Goal: Find specific page/section: Find specific page/section

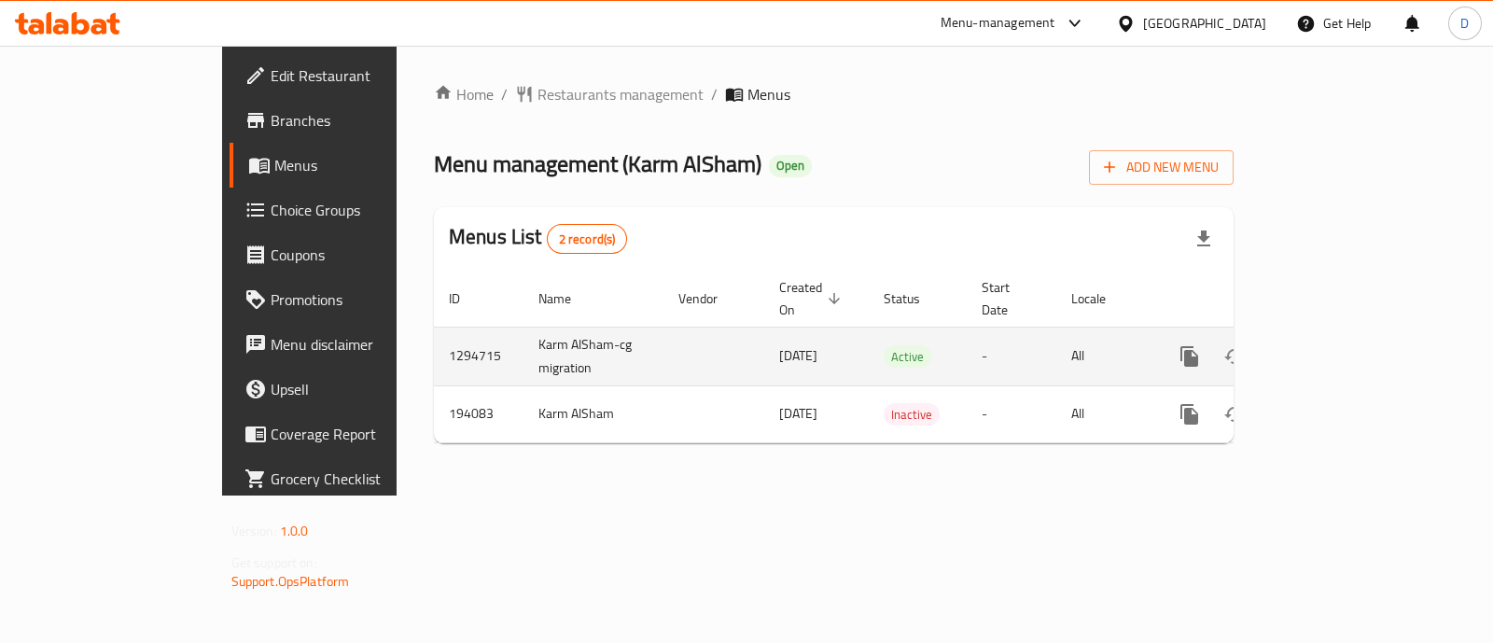
click at [1335, 345] on icon "enhanced table" at bounding box center [1324, 356] width 22 height 22
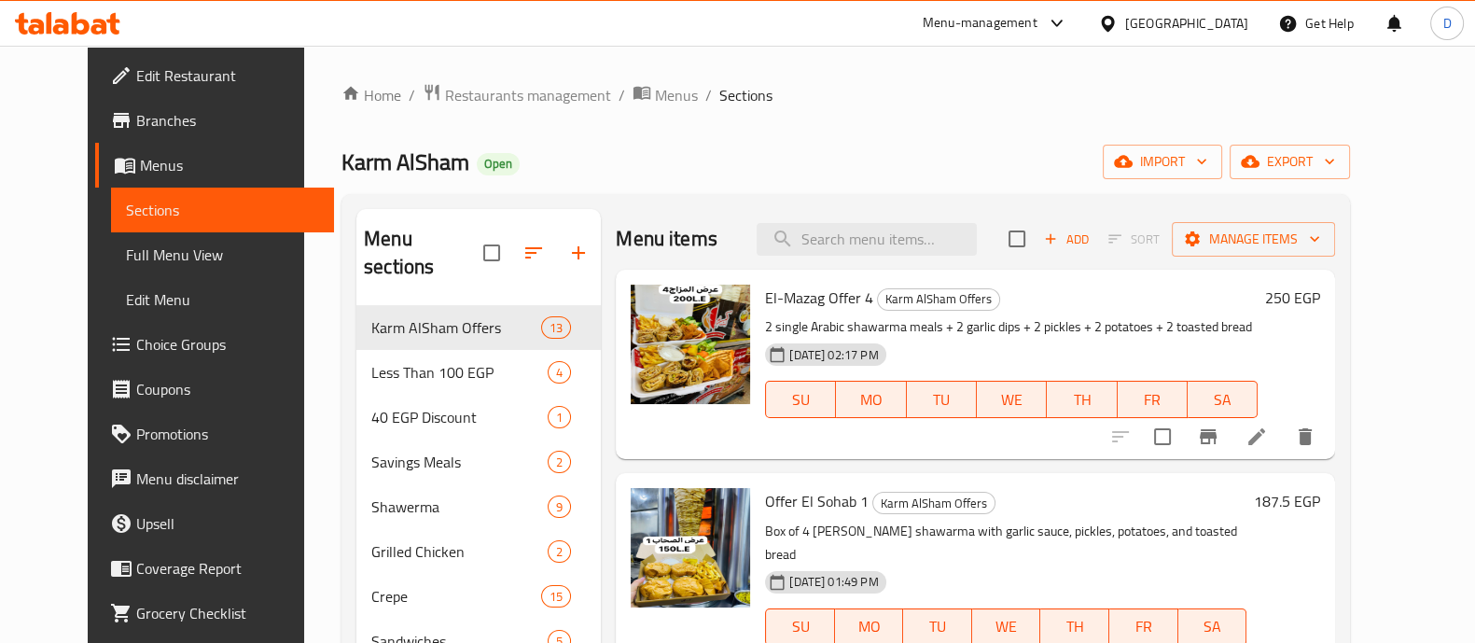
click at [808, 493] on span "Offer El Sohab 1" at bounding box center [817, 501] width 104 height 28
copy h6 "Offer El Sohab 1"
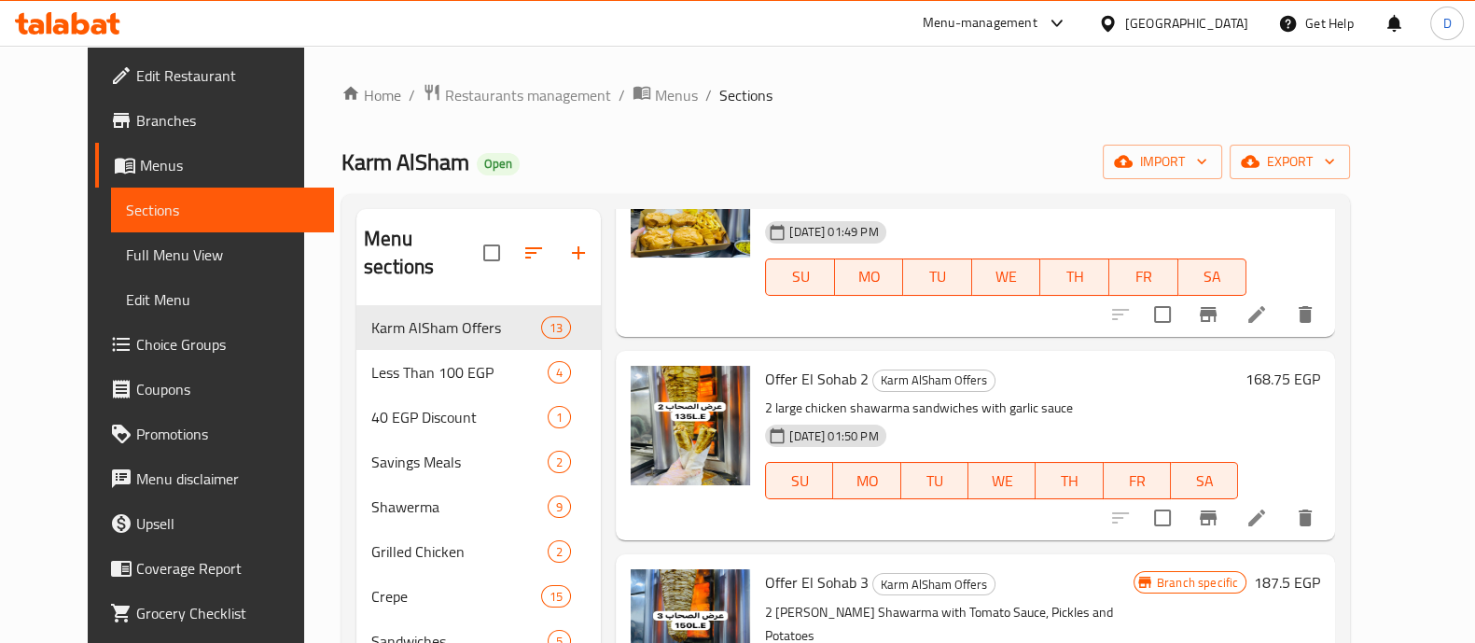
scroll to position [466, 0]
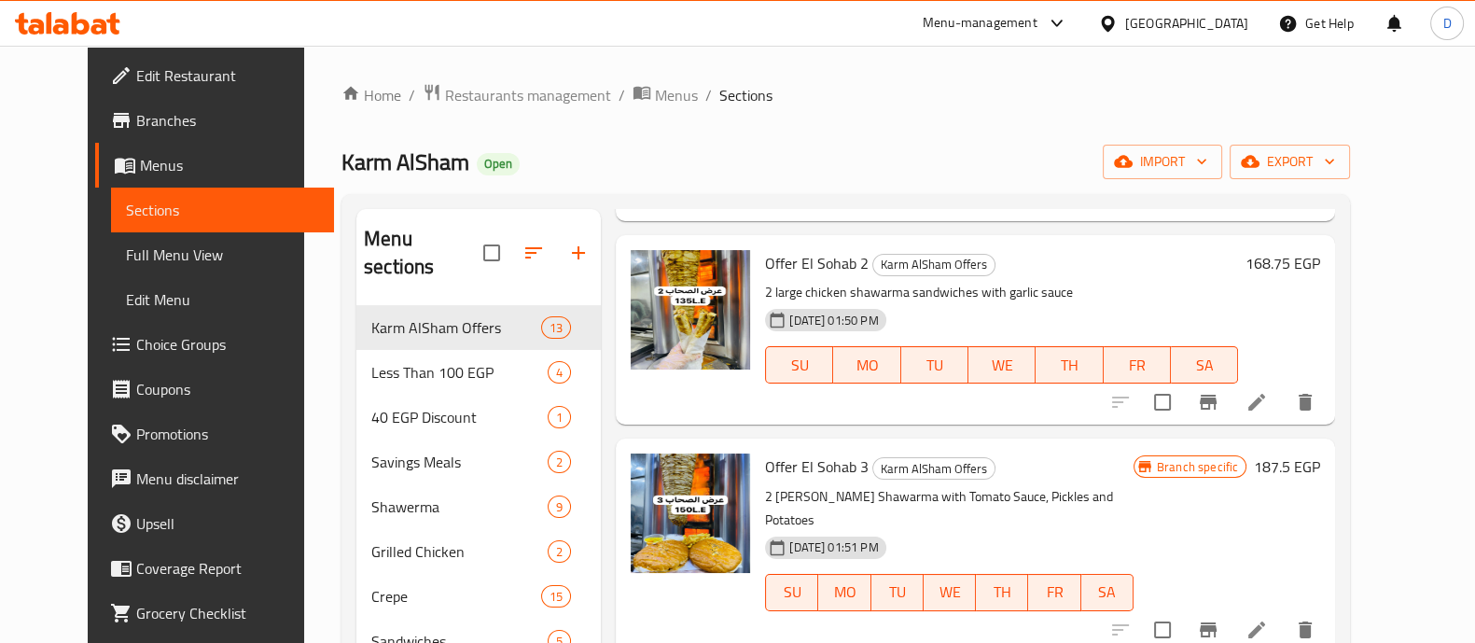
click at [818, 453] on span "Offer El Sohab 3" at bounding box center [817, 467] width 104 height 28
click at [819, 453] on span "Offer El Sohab 3" at bounding box center [817, 467] width 104 height 28
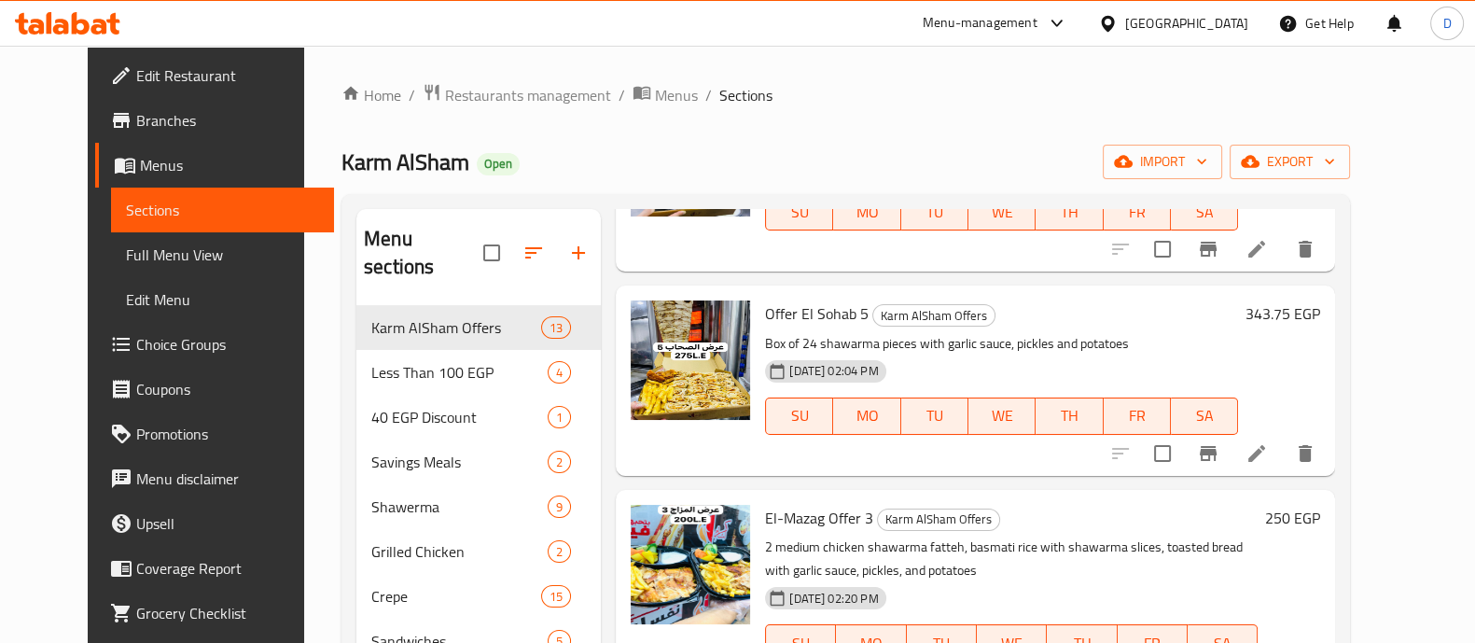
scroll to position [1166, 0]
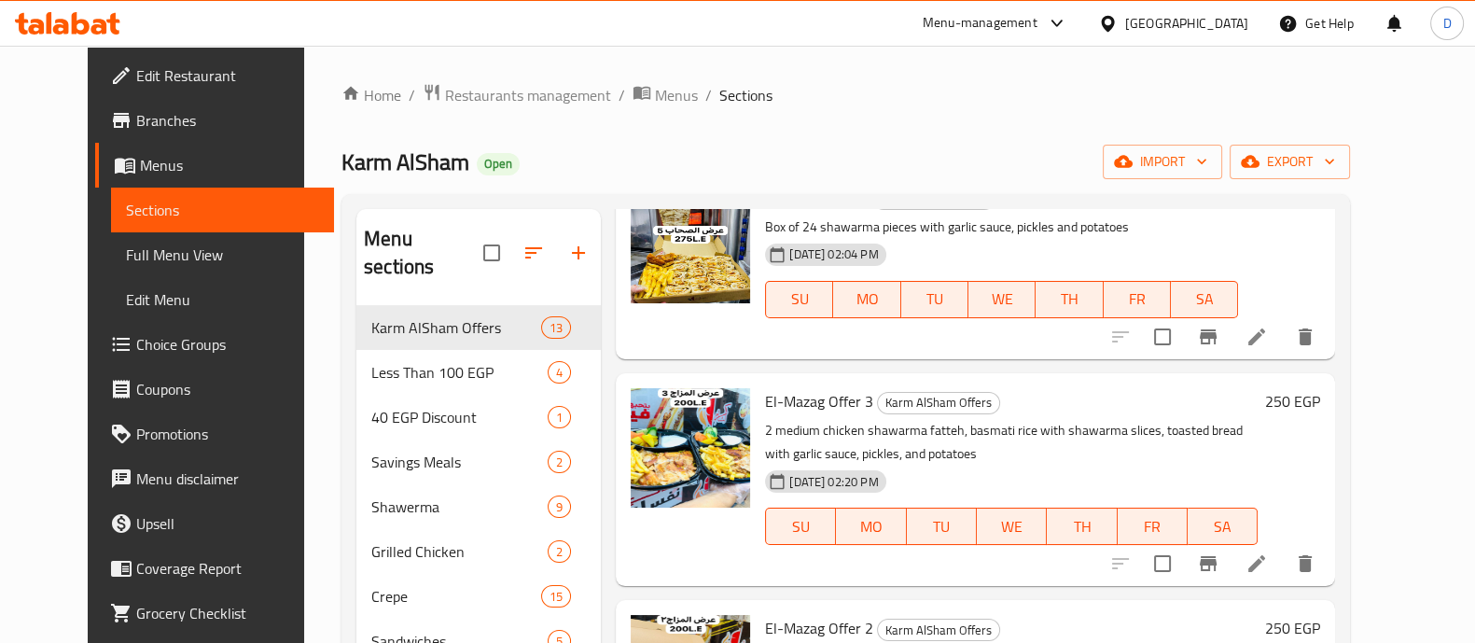
click at [802, 387] on span "El-Mazag Offer 3" at bounding box center [819, 401] width 108 height 28
copy h6 "El-Mazag Offer 3"
click at [76, 14] on icon at bounding box center [67, 23] width 105 height 22
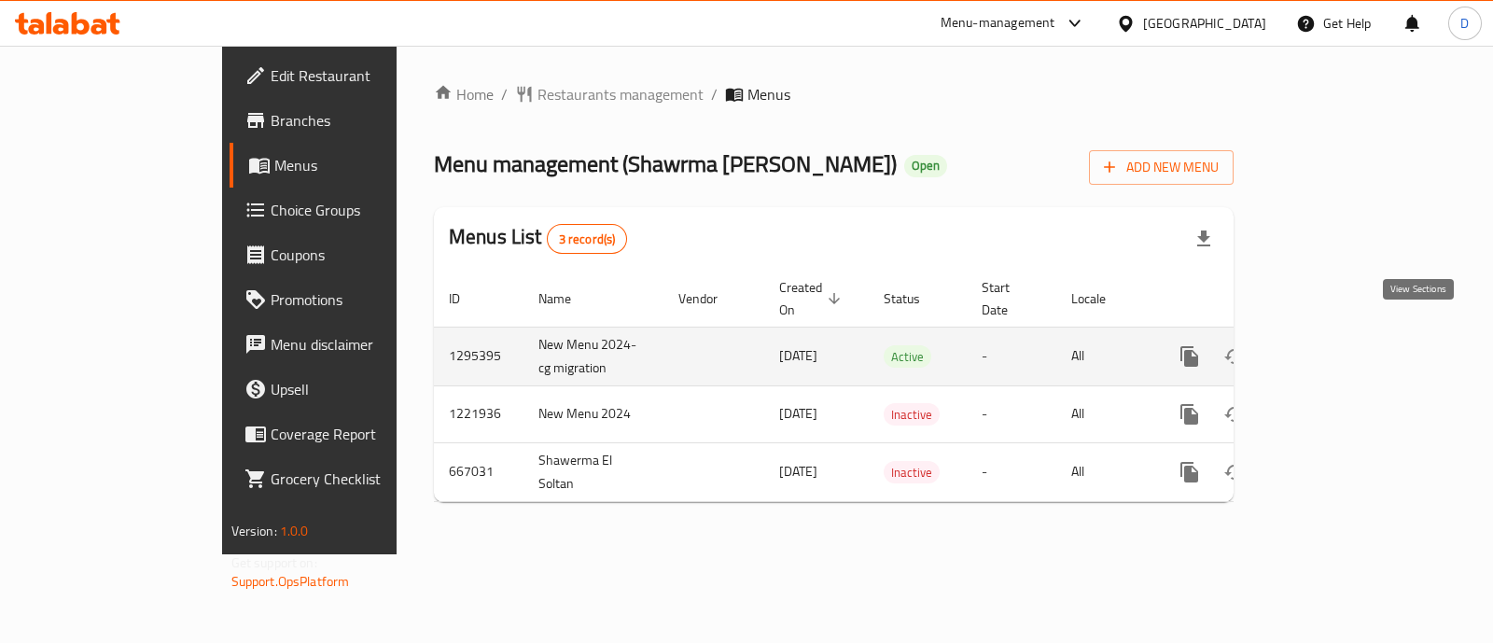
click at [1335, 345] on icon "enhanced table" at bounding box center [1324, 356] width 22 height 22
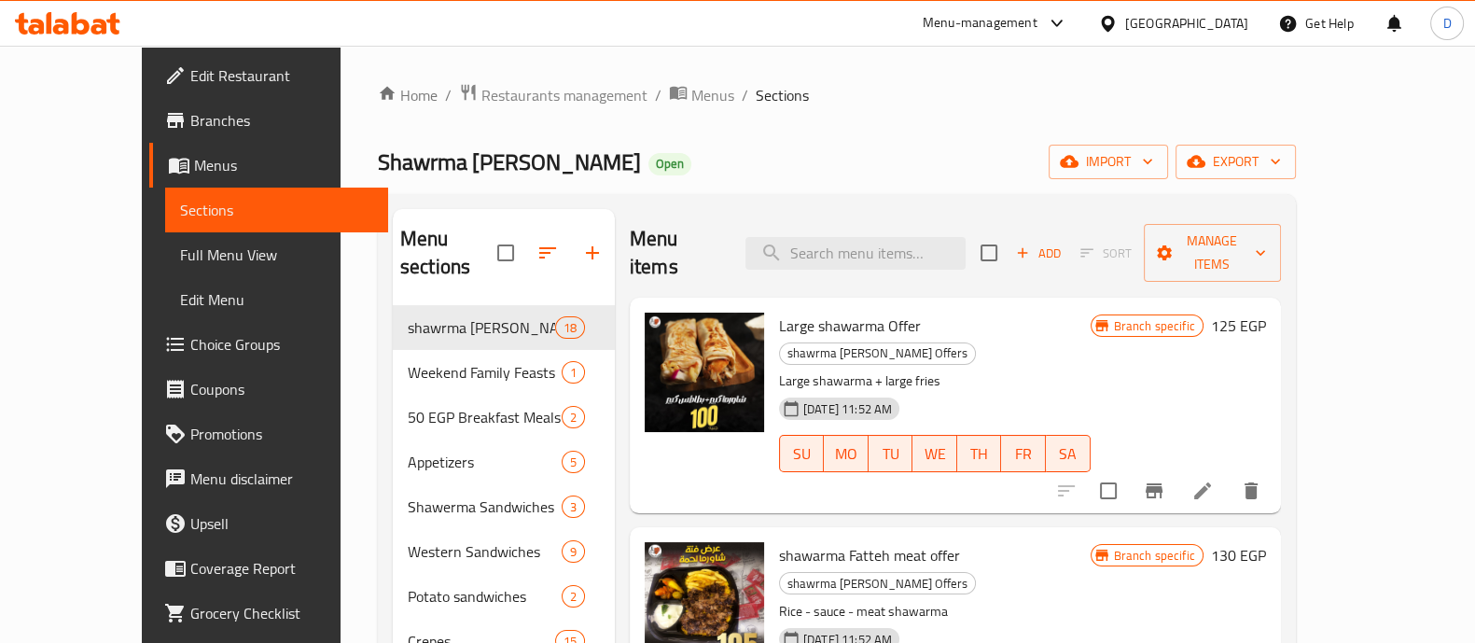
click at [858, 312] on span "Large shawarma Offer" at bounding box center [850, 326] width 142 height 28
copy h6 "Large shawarma Offer"
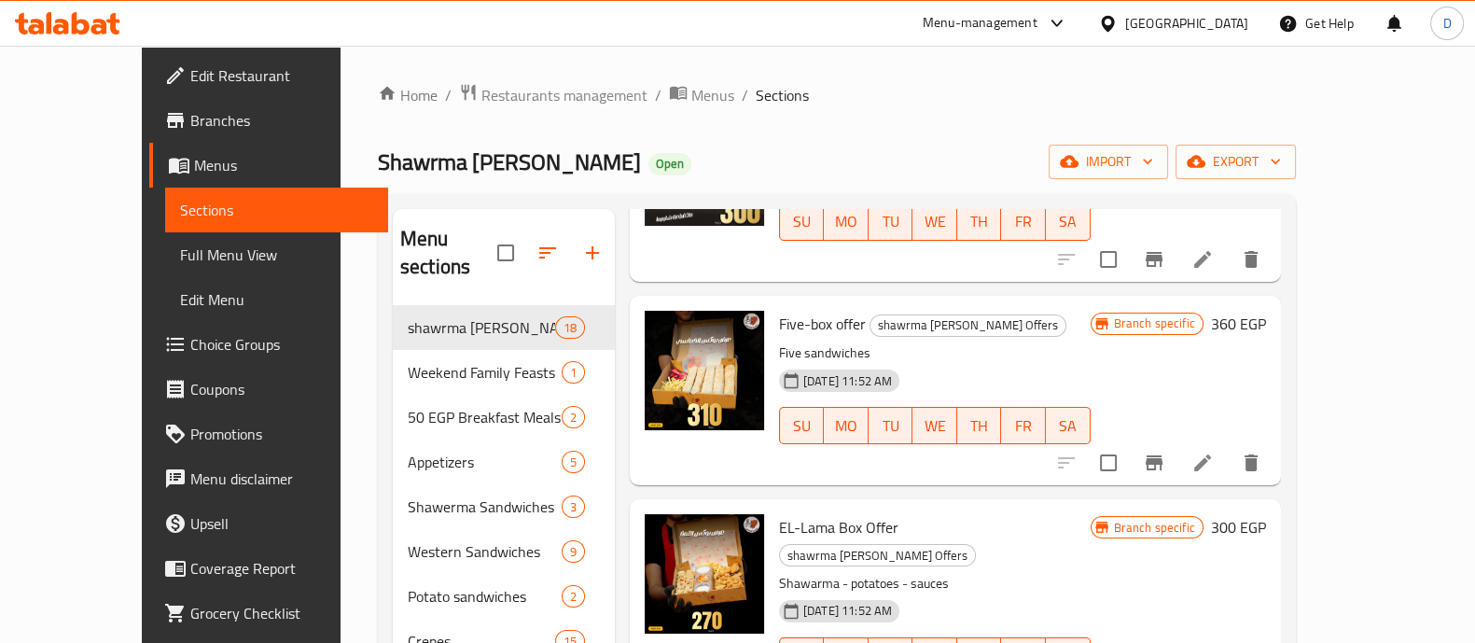
scroll to position [932, 0]
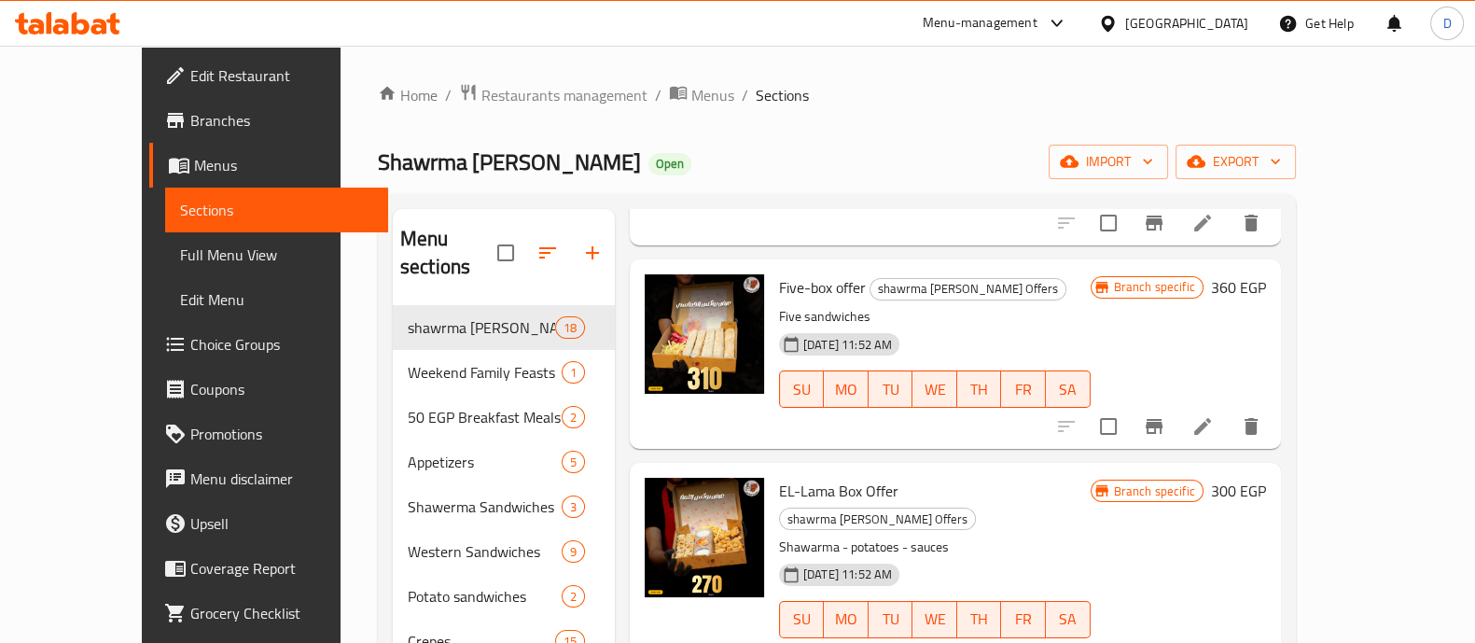
click at [791, 477] on span "EL-Lama Box Offer" at bounding box center [838, 491] width 119 height 28
copy h6 "EL-Lama Box Offer"
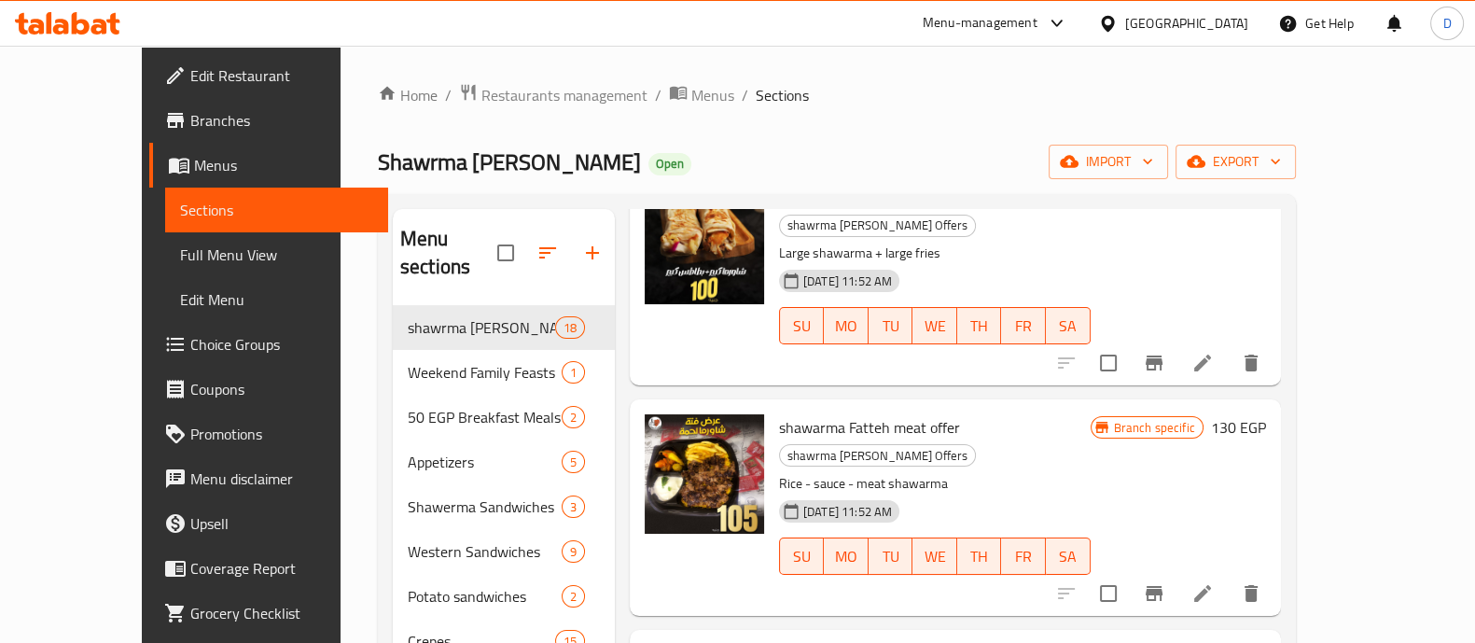
scroll to position [0, 0]
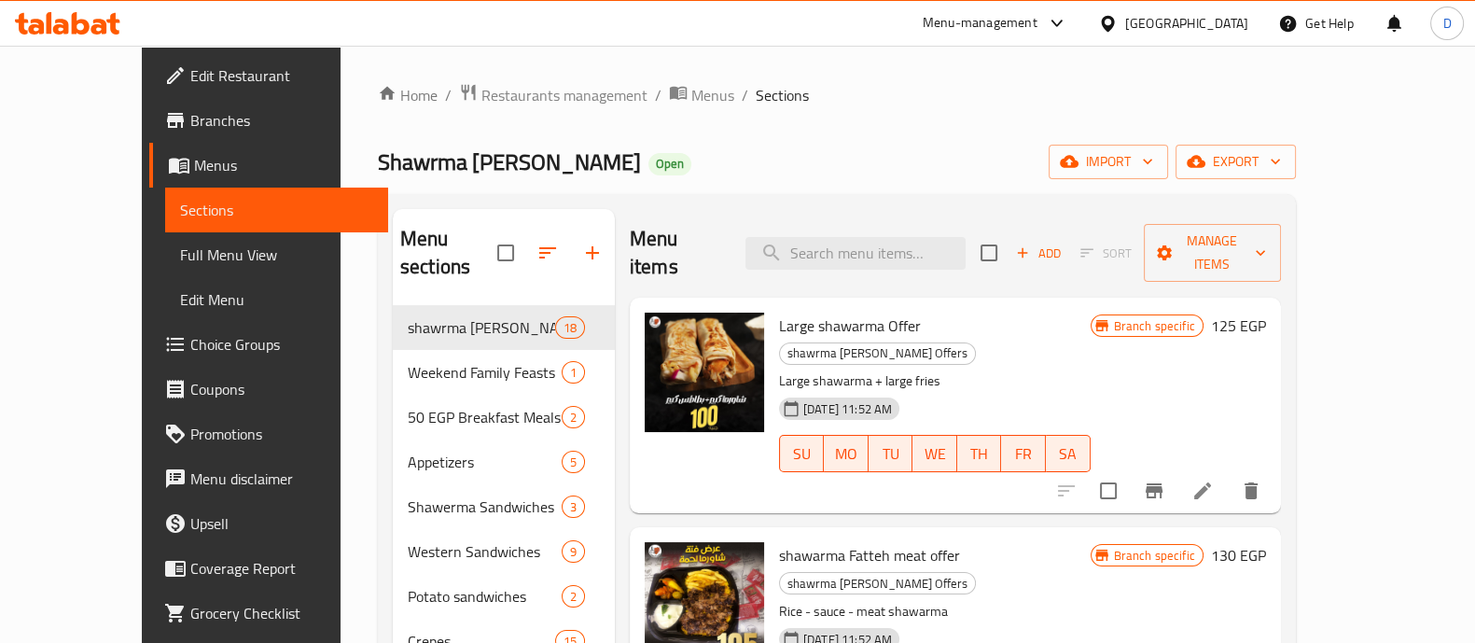
click at [1165, 480] on icon "Branch-specific-item" at bounding box center [1154, 491] width 22 height 22
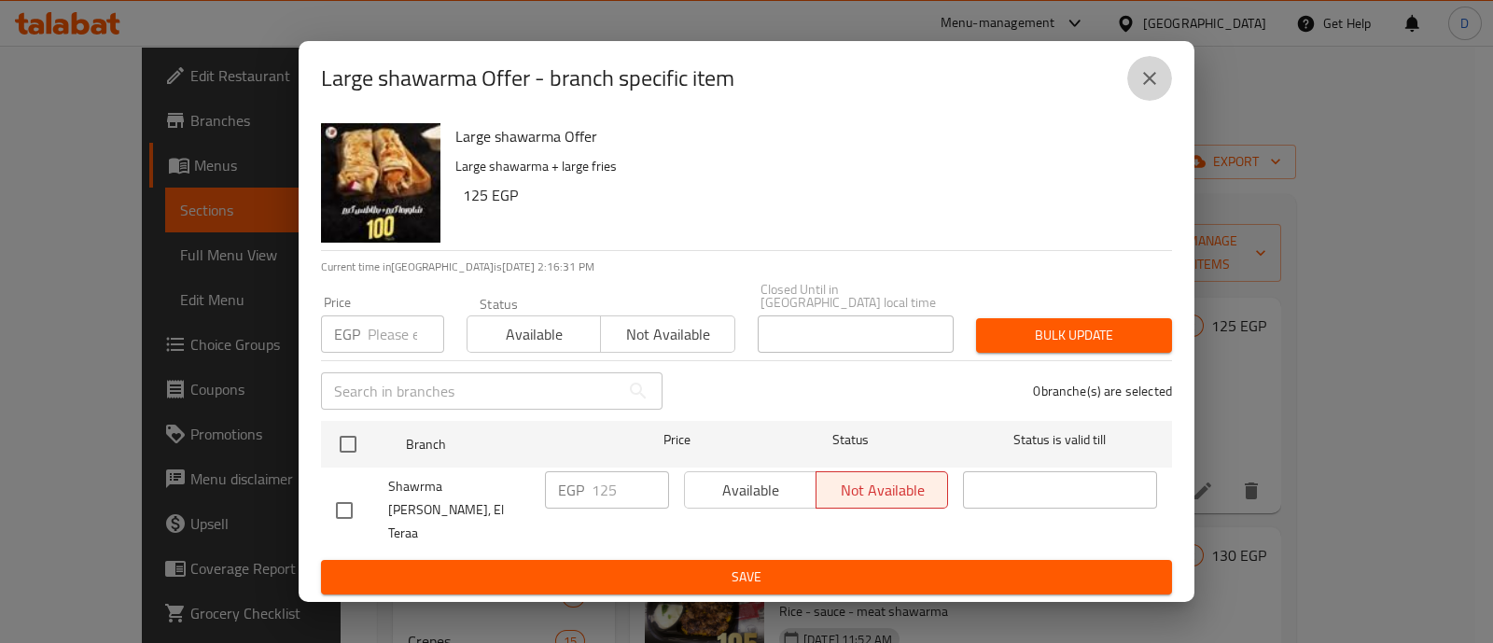
click at [1143, 90] on icon "close" at bounding box center [1149, 78] width 22 height 22
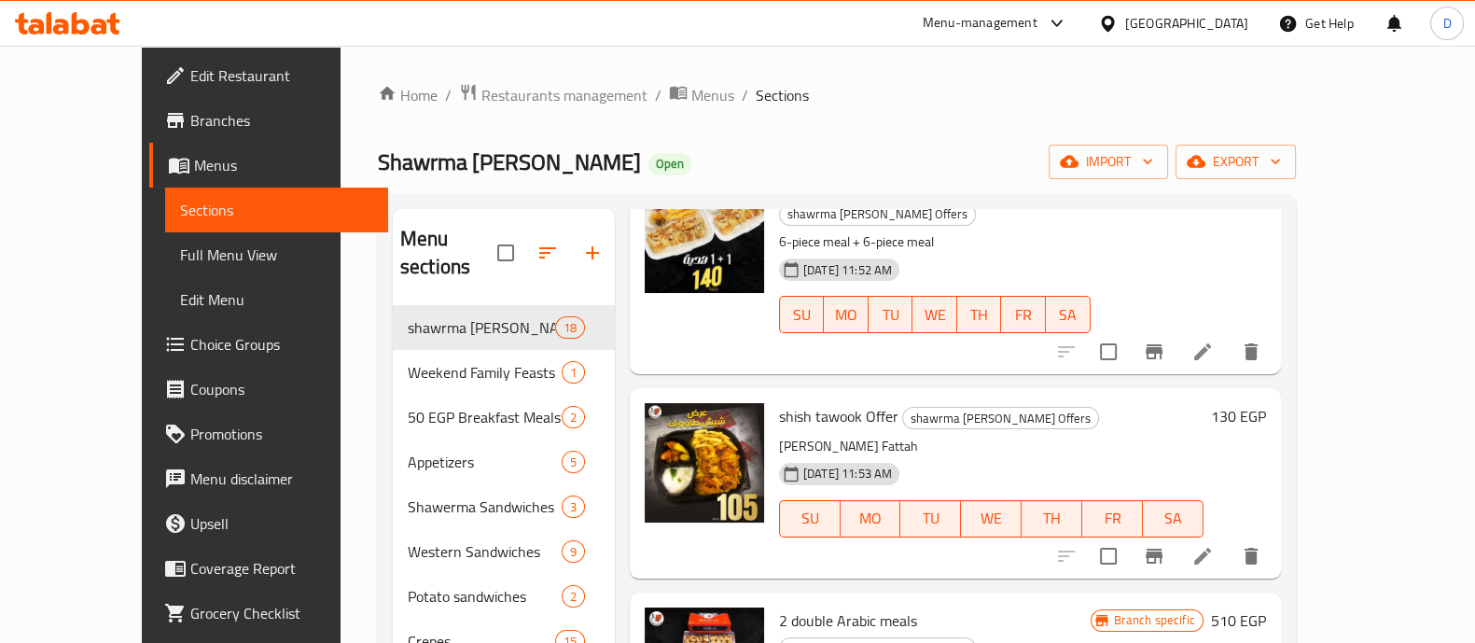
scroll to position [1632, 0]
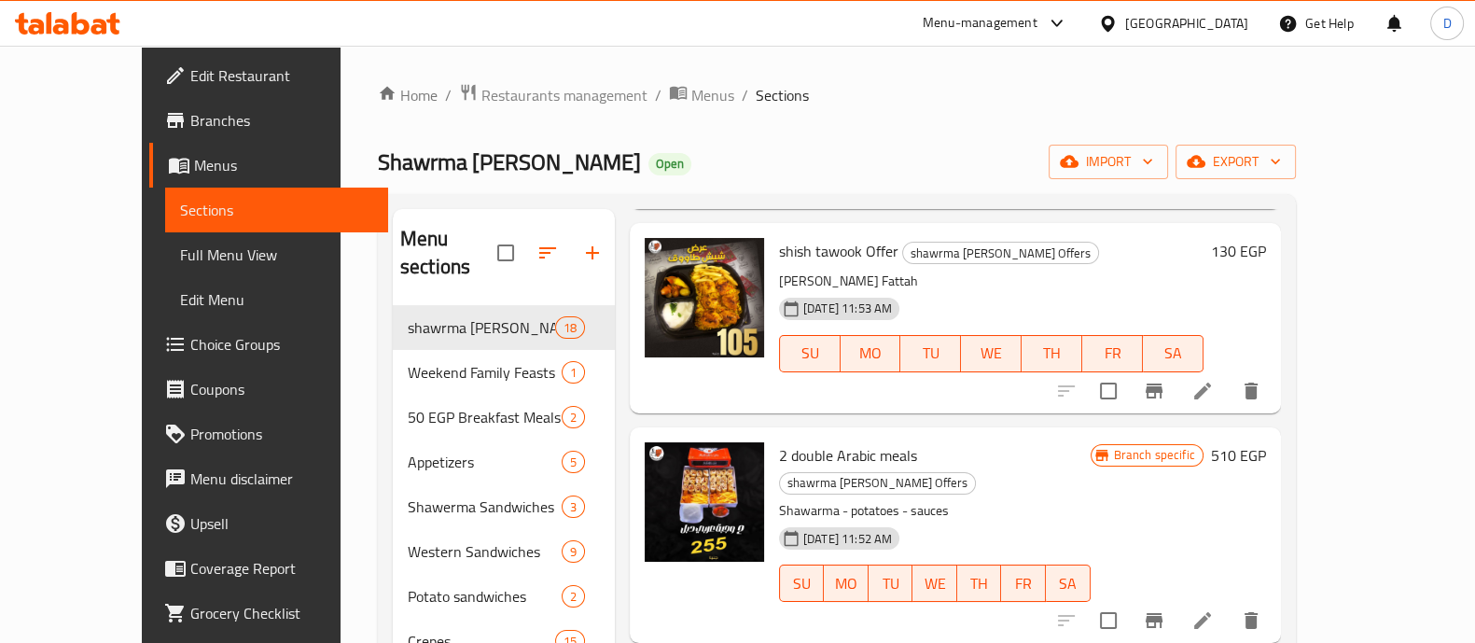
click at [802, 441] on span "2 double Arabic meals" at bounding box center [848, 455] width 138 height 28
copy h6 "2 double Arabic meals"
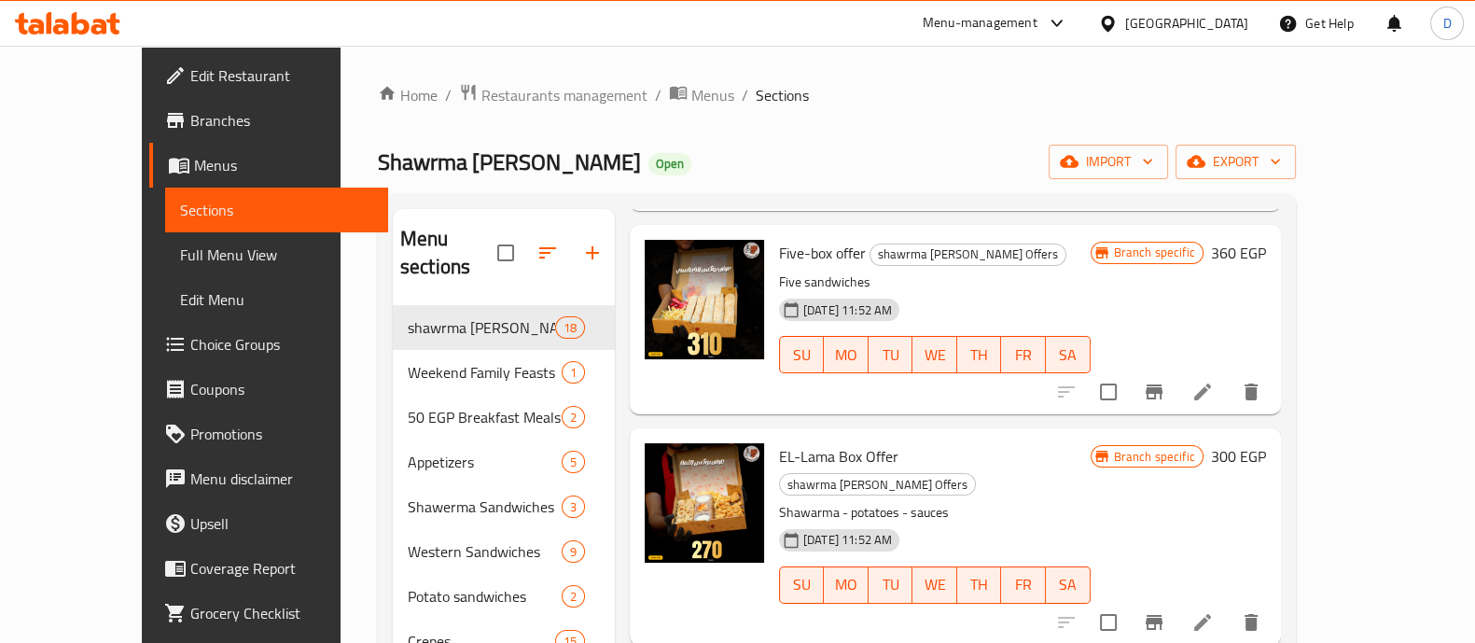
scroll to position [816, 0]
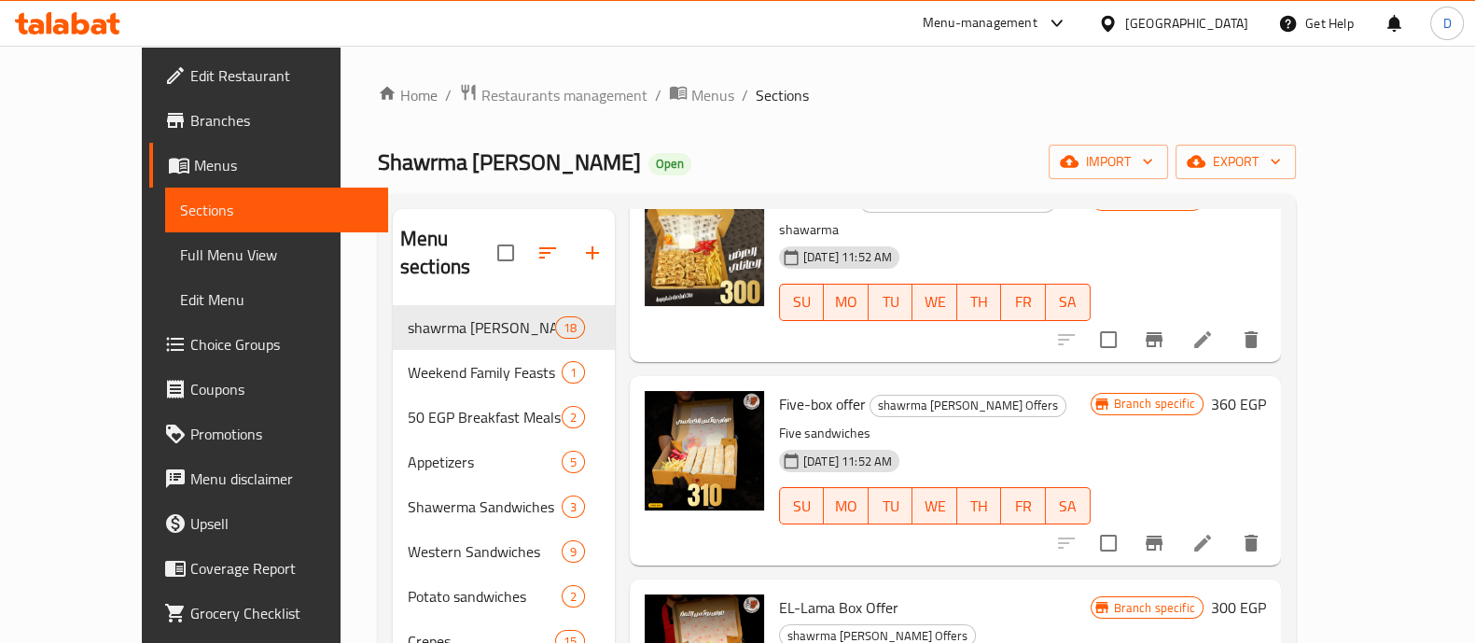
click at [70, 35] on div at bounding box center [67, 23] width 135 height 37
click at [70, 30] on icon at bounding box center [67, 23] width 105 height 22
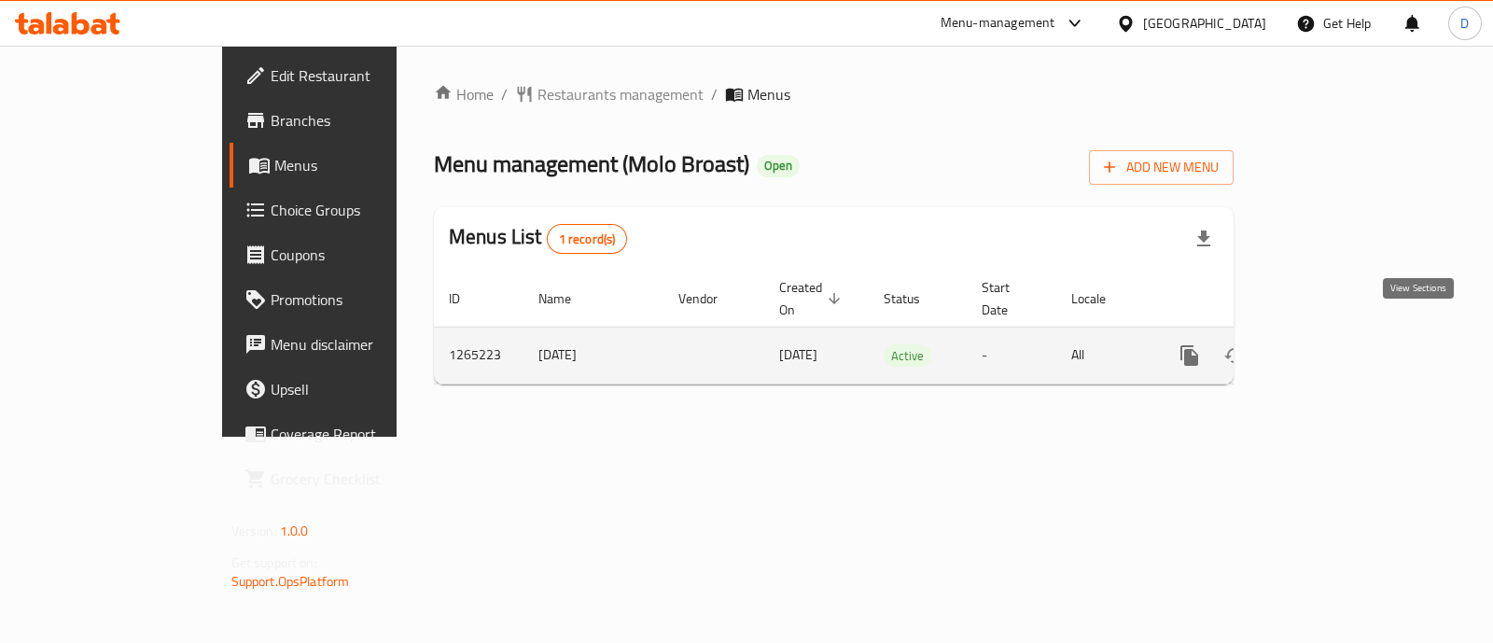
click at [1335, 344] on icon "enhanced table" at bounding box center [1324, 355] width 22 height 22
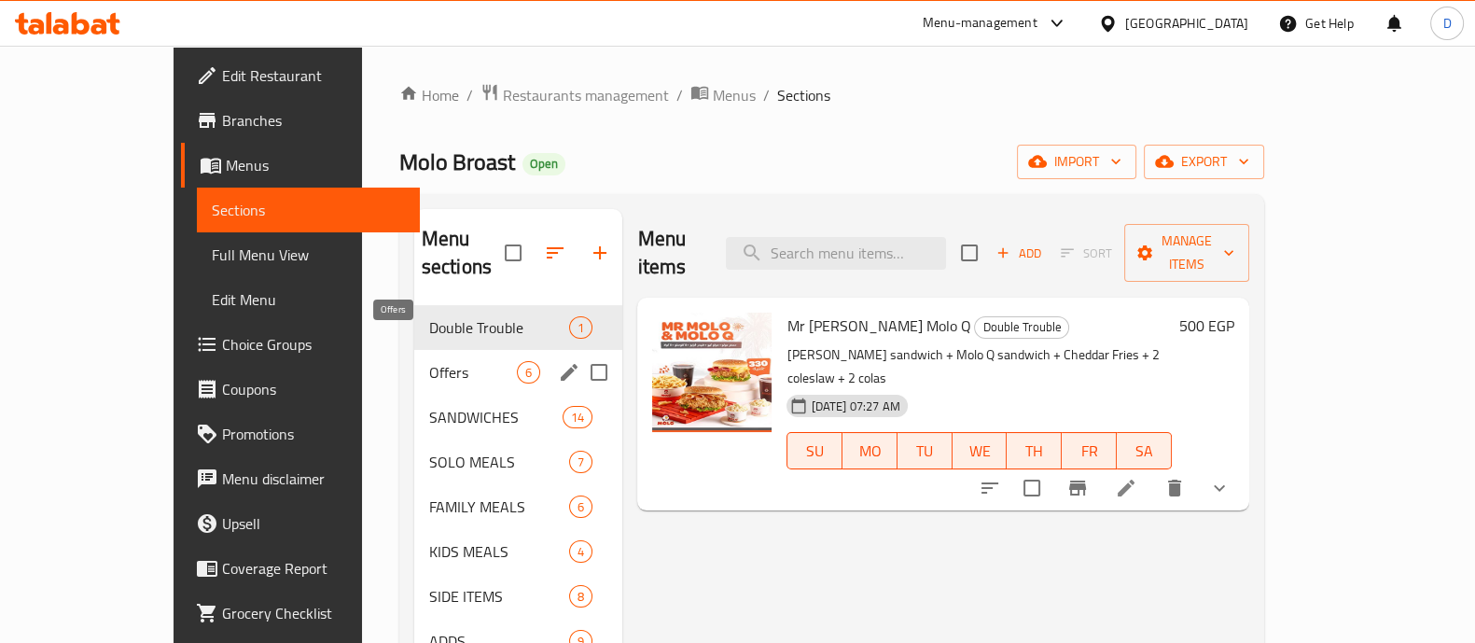
click at [429, 361] on span "Offers" at bounding box center [473, 372] width 89 height 22
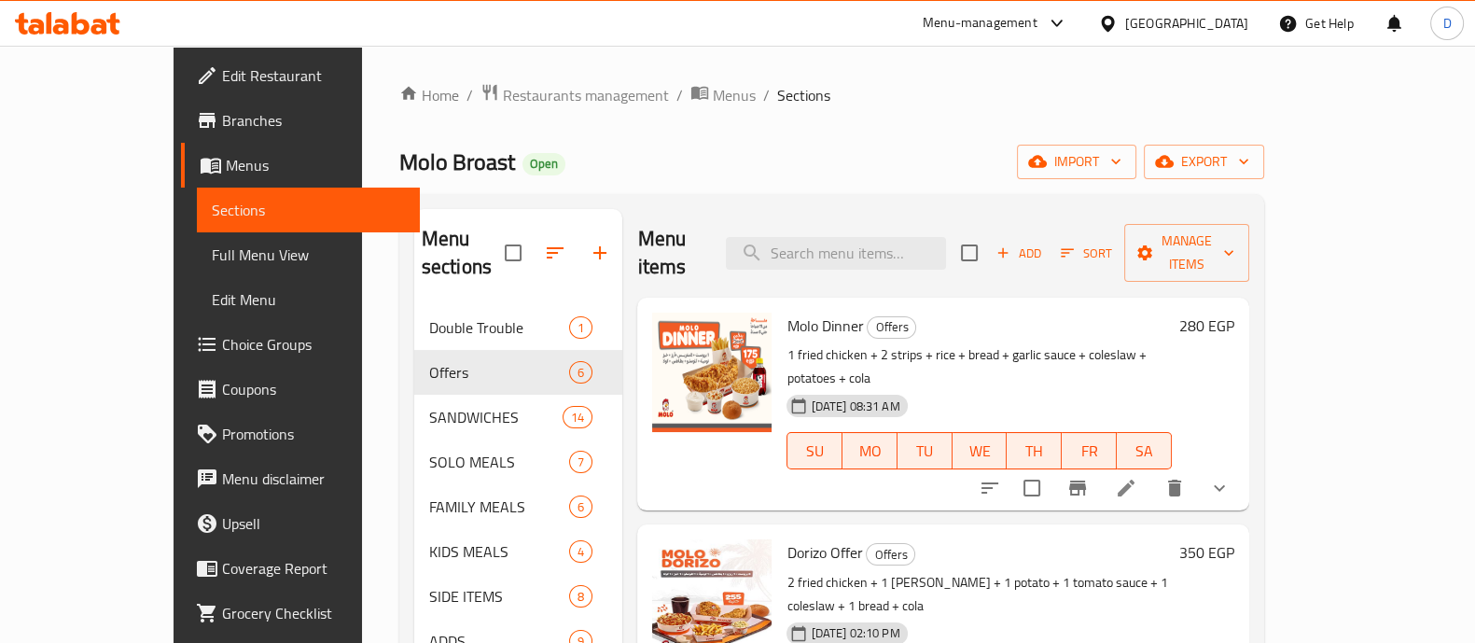
click at [787, 312] on span "Molo Dinner" at bounding box center [825, 326] width 77 height 28
copy h6 "Molo Dinner"
click at [787, 538] on span "Dorizo Offer" at bounding box center [825, 552] width 76 height 28
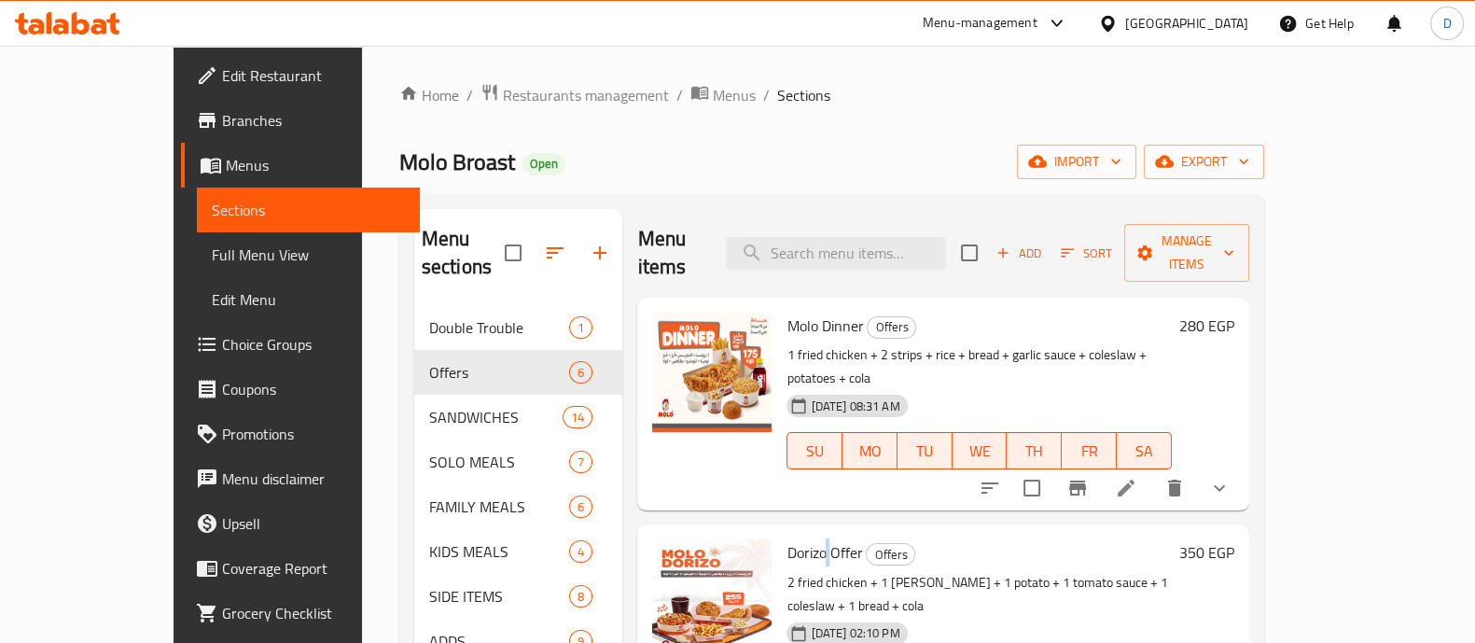
click at [787, 538] on span "Dorizo Offer" at bounding box center [825, 552] width 76 height 28
copy h6 "Dorizo Offer"
click at [100, 9] on div at bounding box center [67, 23] width 135 height 37
click at [99, 17] on icon at bounding box center [67, 23] width 105 height 22
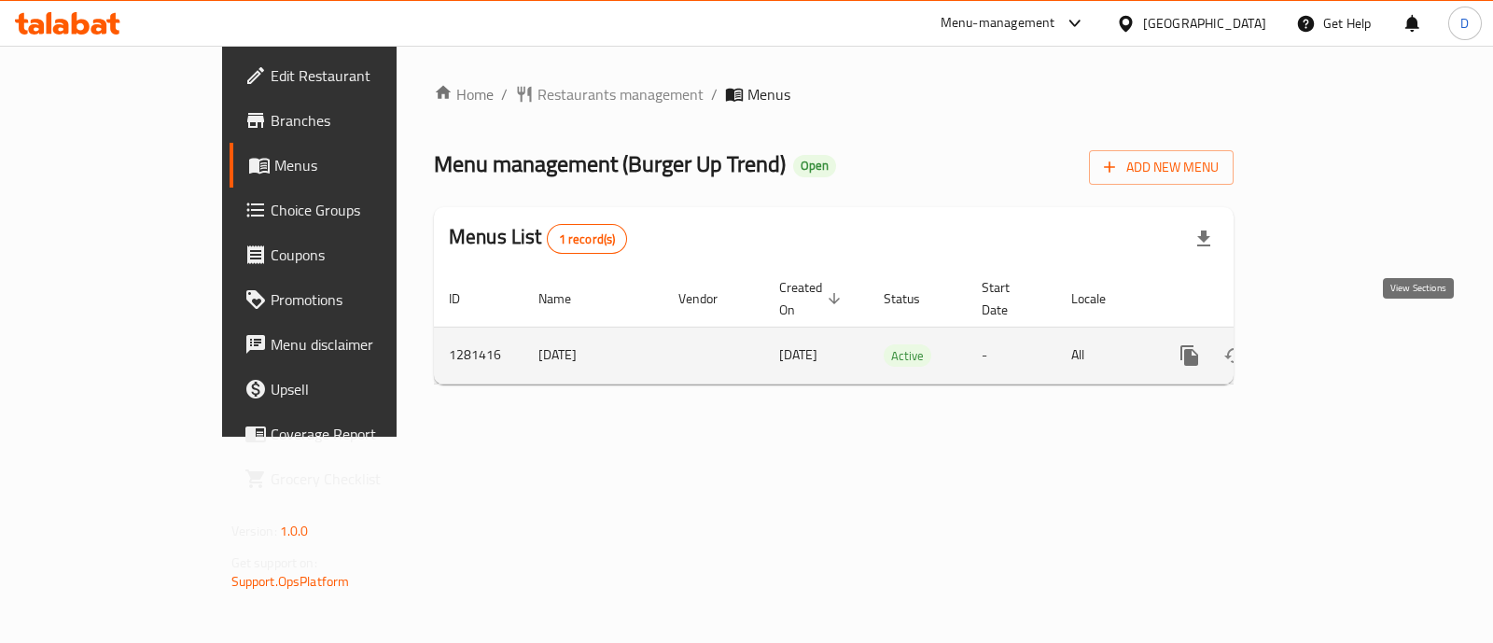
click at [1335, 344] on icon "enhanced table" at bounding box center [1324, 355] width 22 height 22
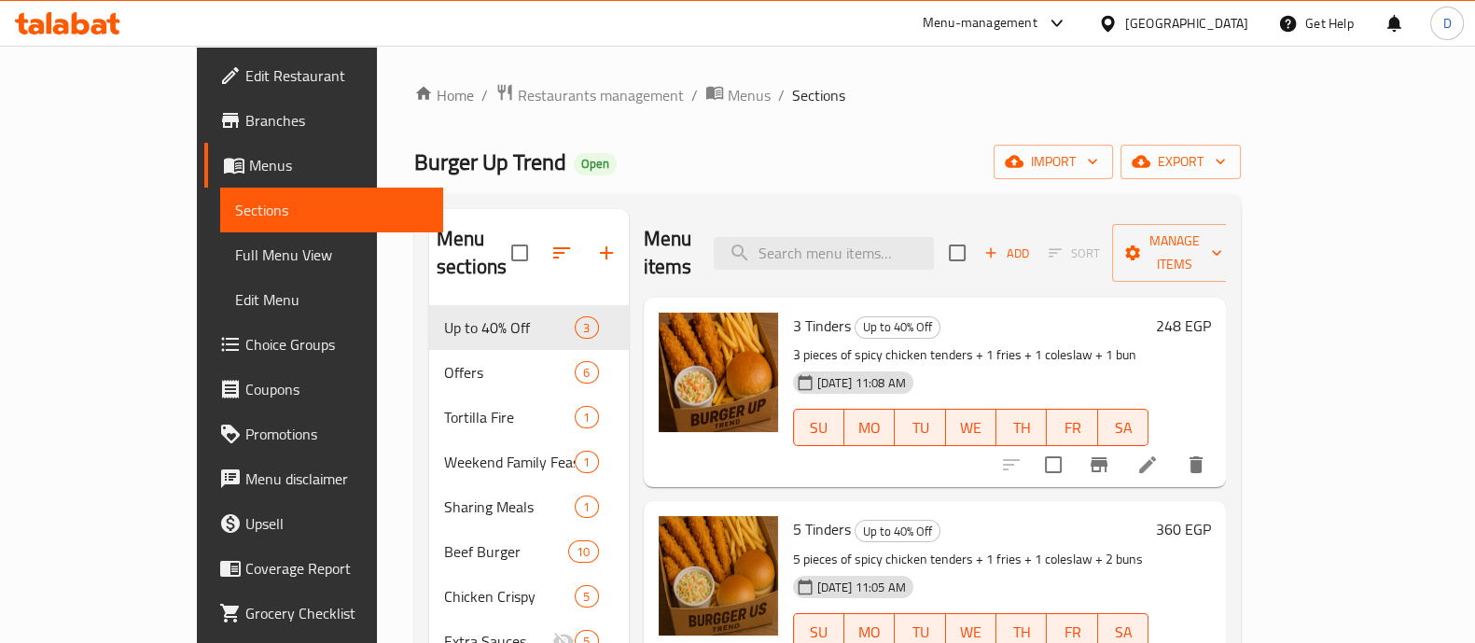
click at [414, 160] on span "Burger Up Trend" at bounding box center [490, 162] width 152 height 42
click at [793, 312] on span "3 Tinders" at bounding box center [822, 326] width 58 height 28
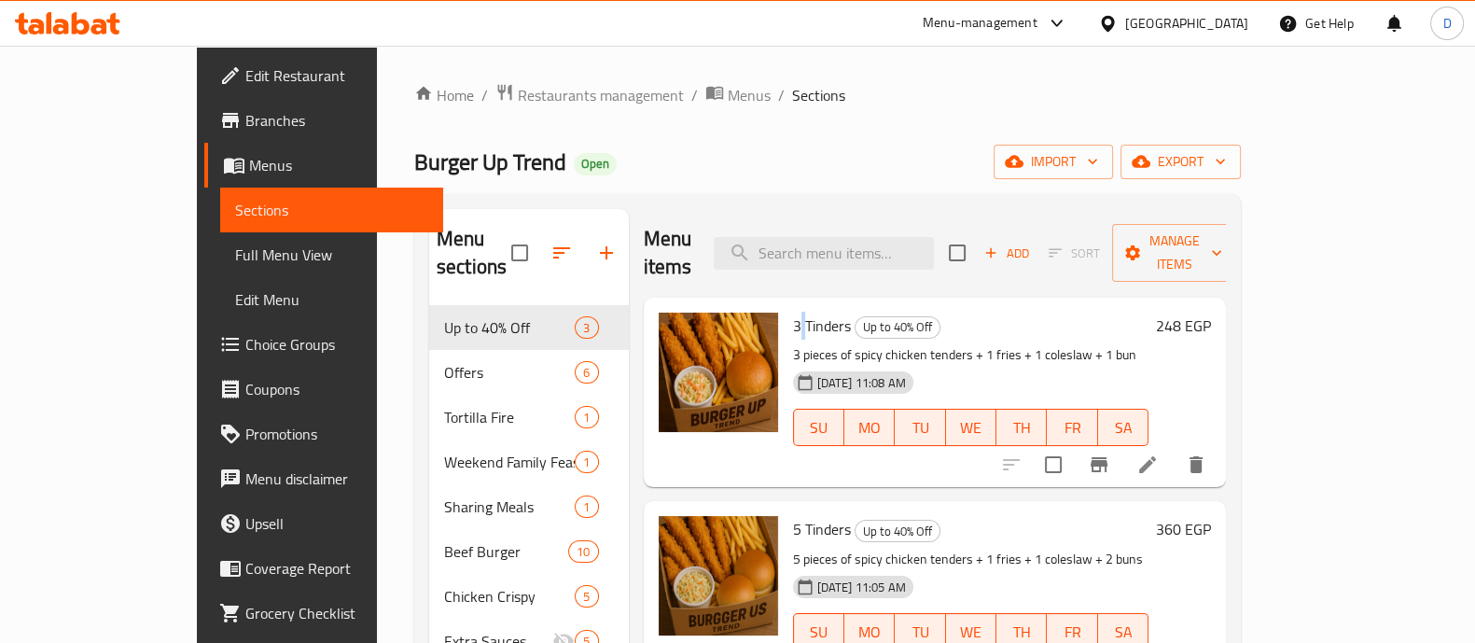
click at [793, 312] on span "3 Tinders" at bounding box center [822, 326] width 58 height 28
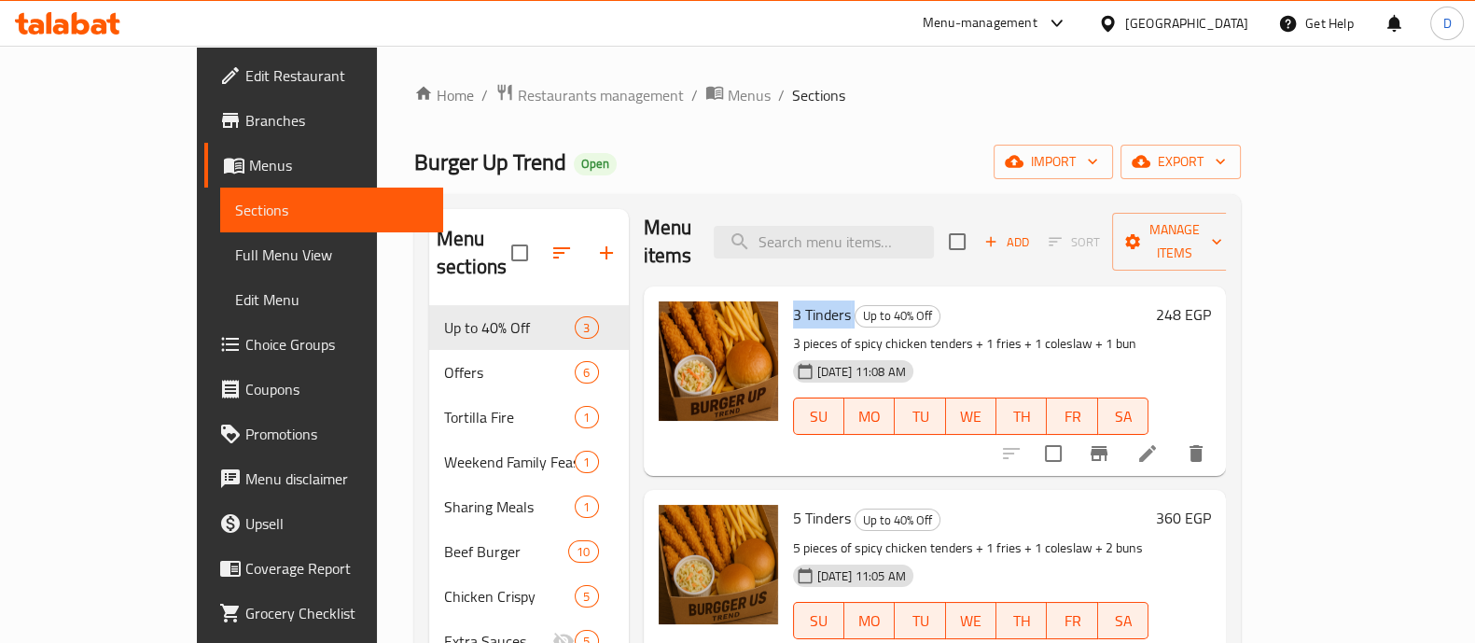
scroll to position [14, 0]
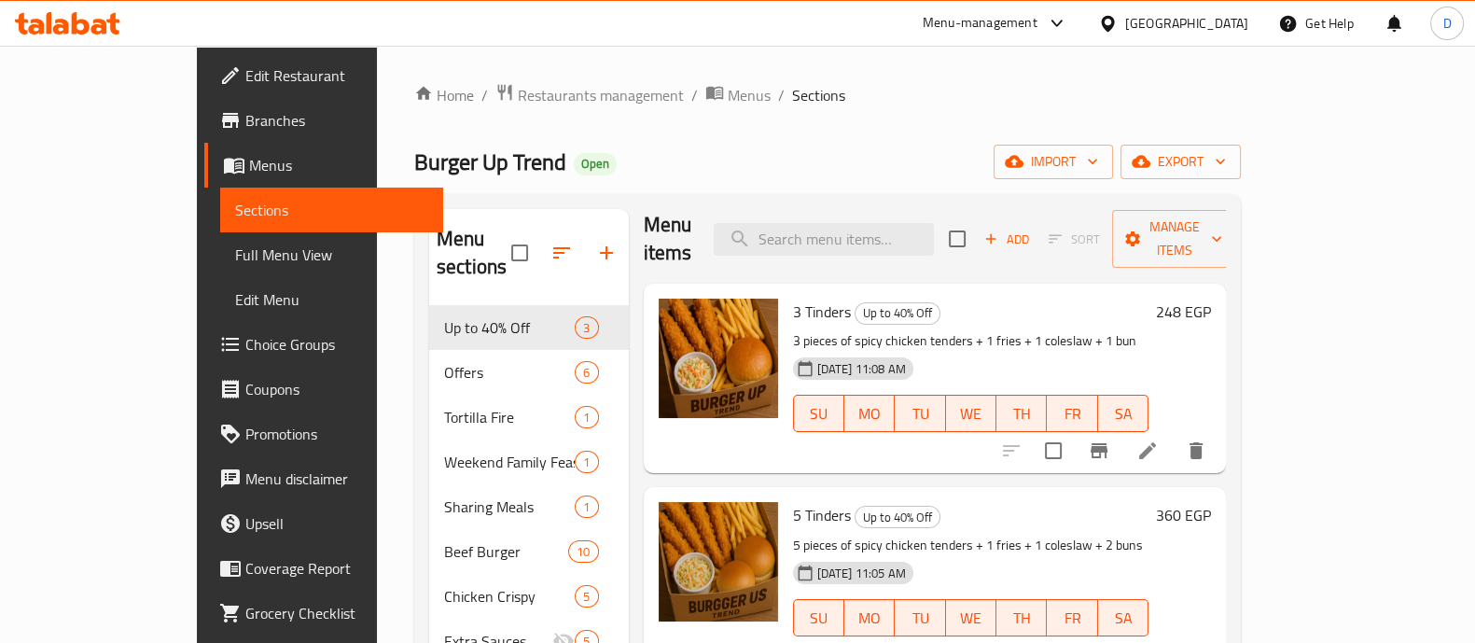
click at [793, 501] on span "5 Tinders" at bounding box center [822, 515] width 58 height 28
copy h6 "5 Tinders"
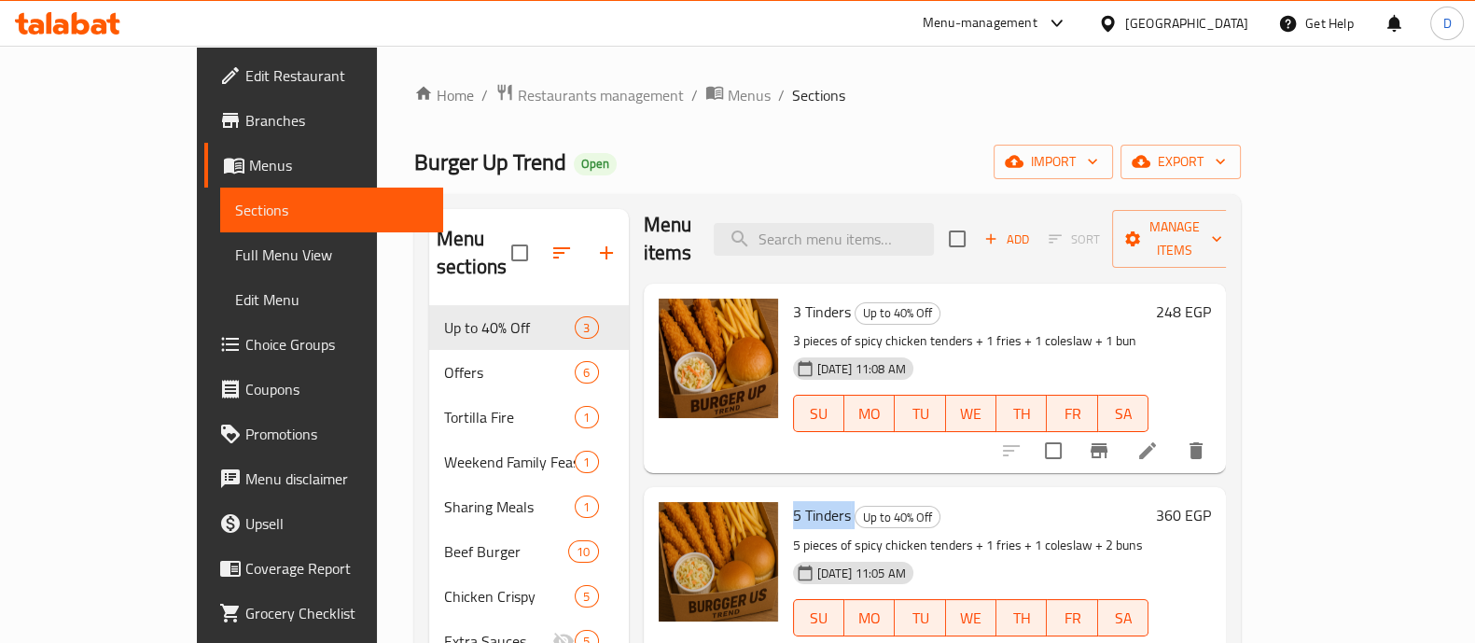
click at [63, 12] on icon at bounding box center [67, 23] width 105 height 22
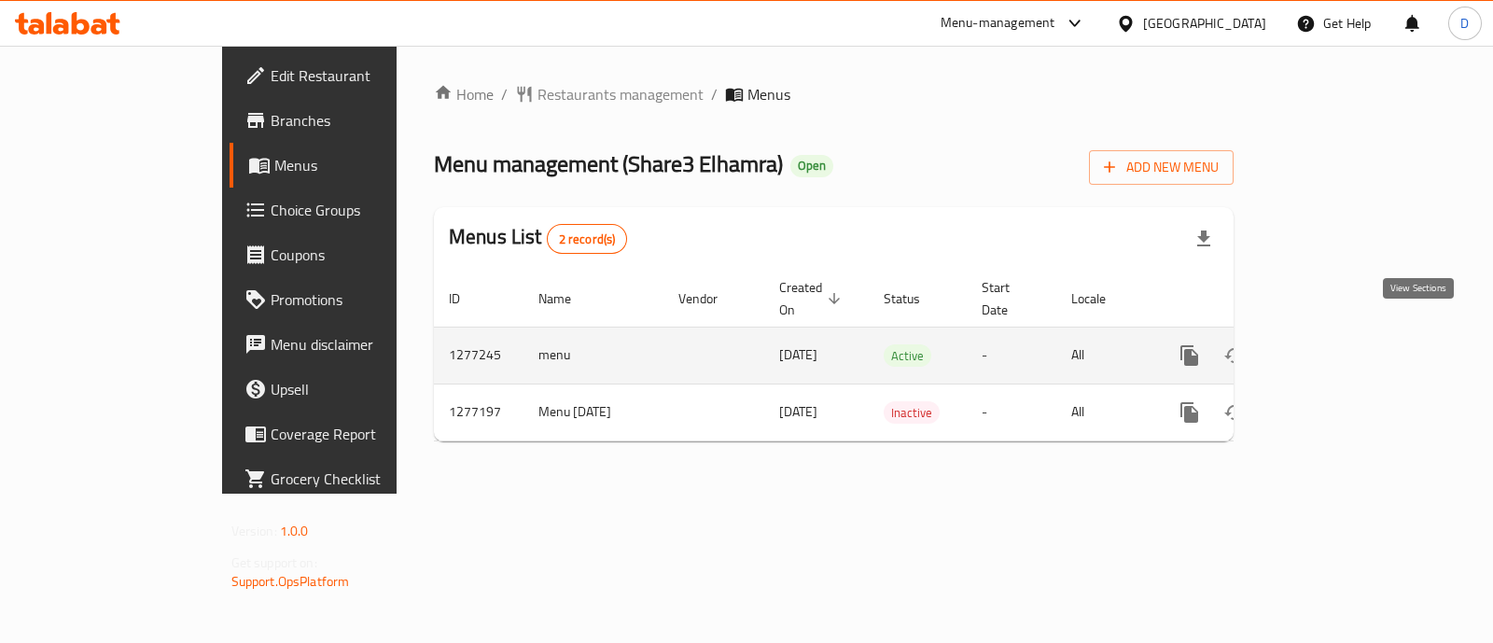
click at [1335, 344] on icon "enhanced table" at bounding box center [1324, 355] width 22 height 22
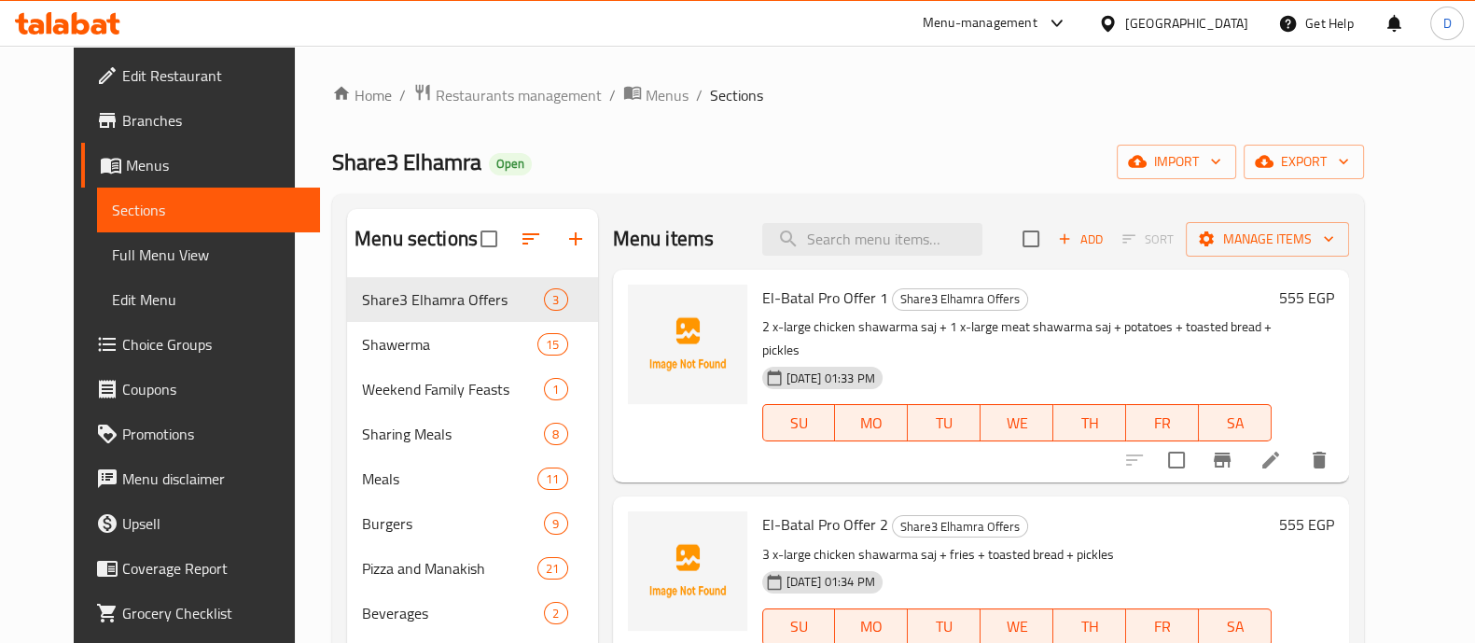
click at [1091, 328] on p "2 x-large chicken shawarma saj + 1 x-large meat shawarma saj + potatoes + toast…" at bounding box center [1017, 338] width 510 height 47
click at [832, 296] on span "El-Batal Pro Offer 1" at bounding box center [825, 298] width 126 height 28
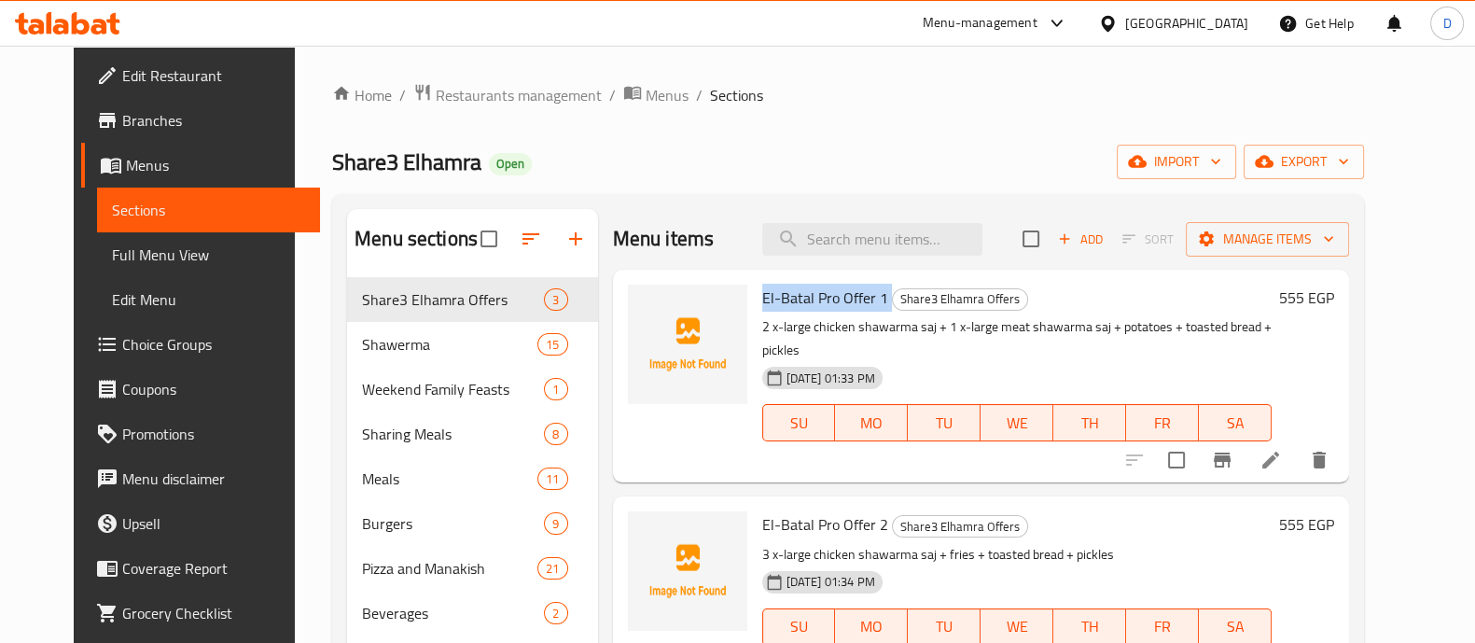
click at [832, 296] on span "El-Batal Pro Offer 1" at bounding box center [825, 298] width 126 height 28
copy h6 "El-Batal Pro Offer 1"
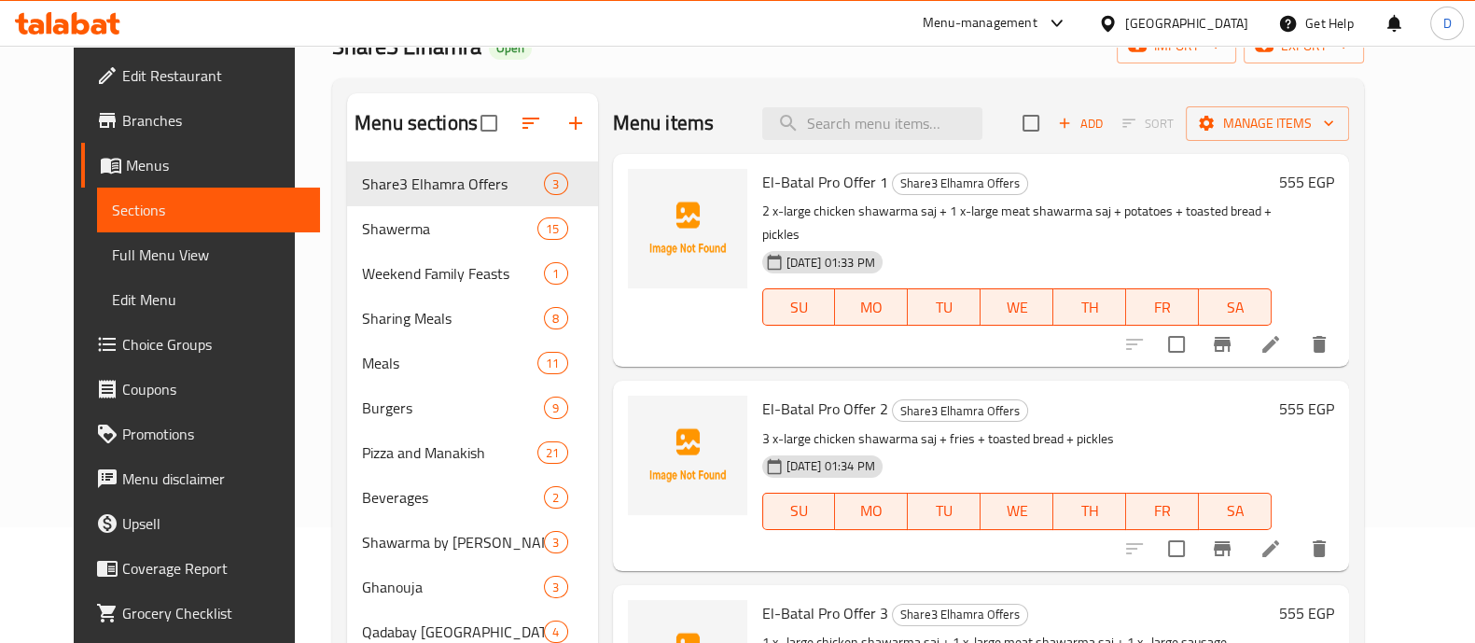
click at [849, 395] on span "El-Batal Pro Offer 2" at bounding box center [825, 409] width 126 height 28
copy h6 "El-Batal Pro Offer 2"
click at [85, 26] on icon at bounding box center [81, 23] width 18 height 22
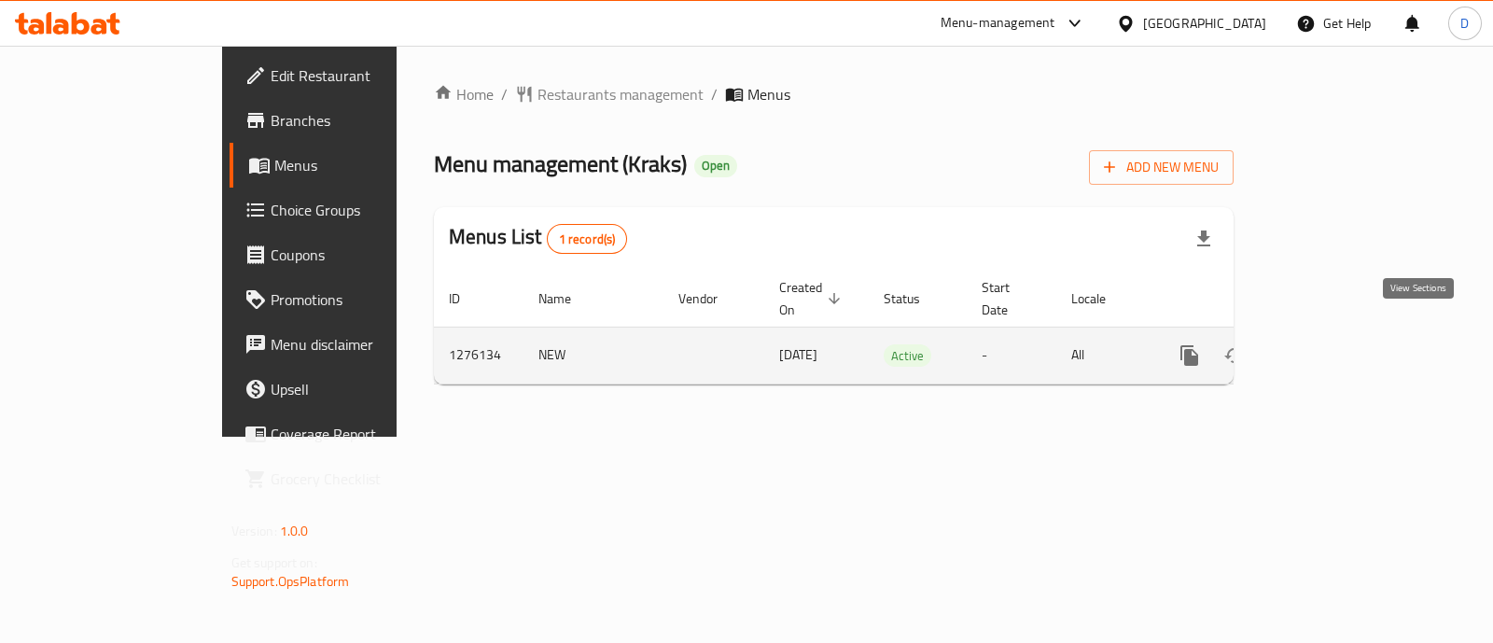
click at [1335, 344] on icon "enhanced table" at bounding box center [1324, 355] width 22 height 22
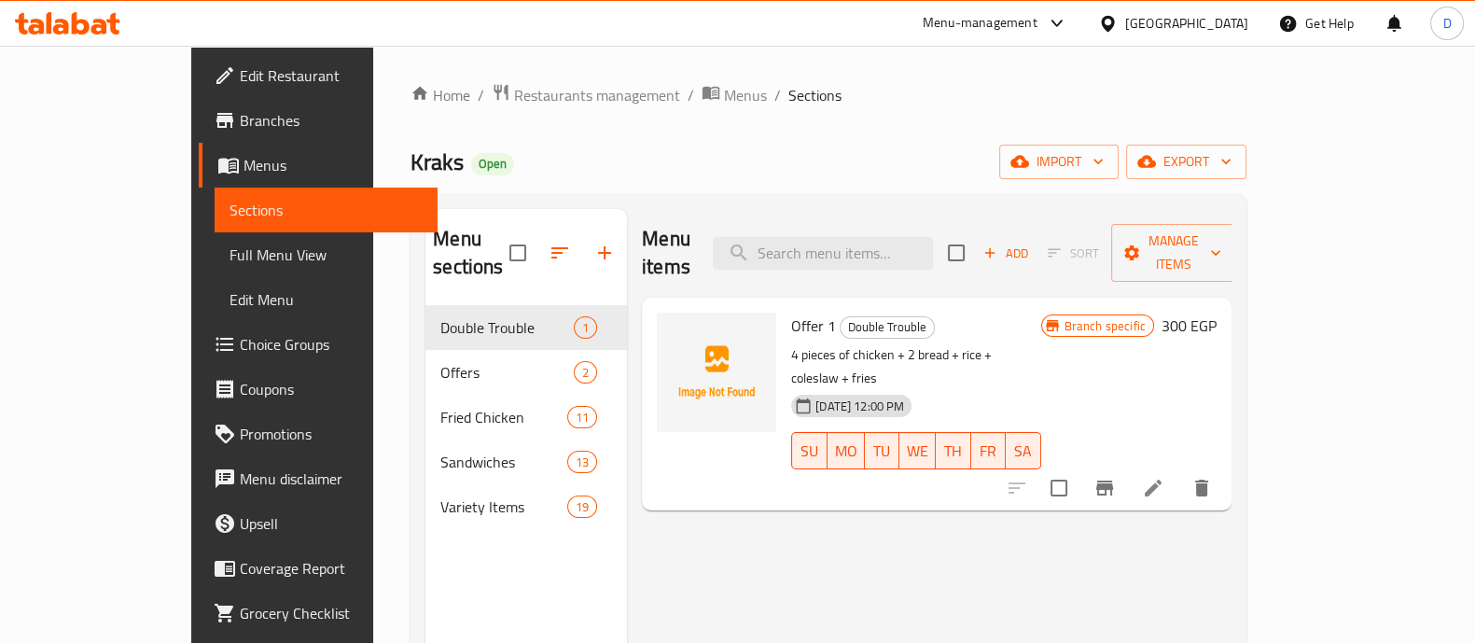
click at [240, 117] on span "Branches" at bounding box center [331, 120] width 183 height 22
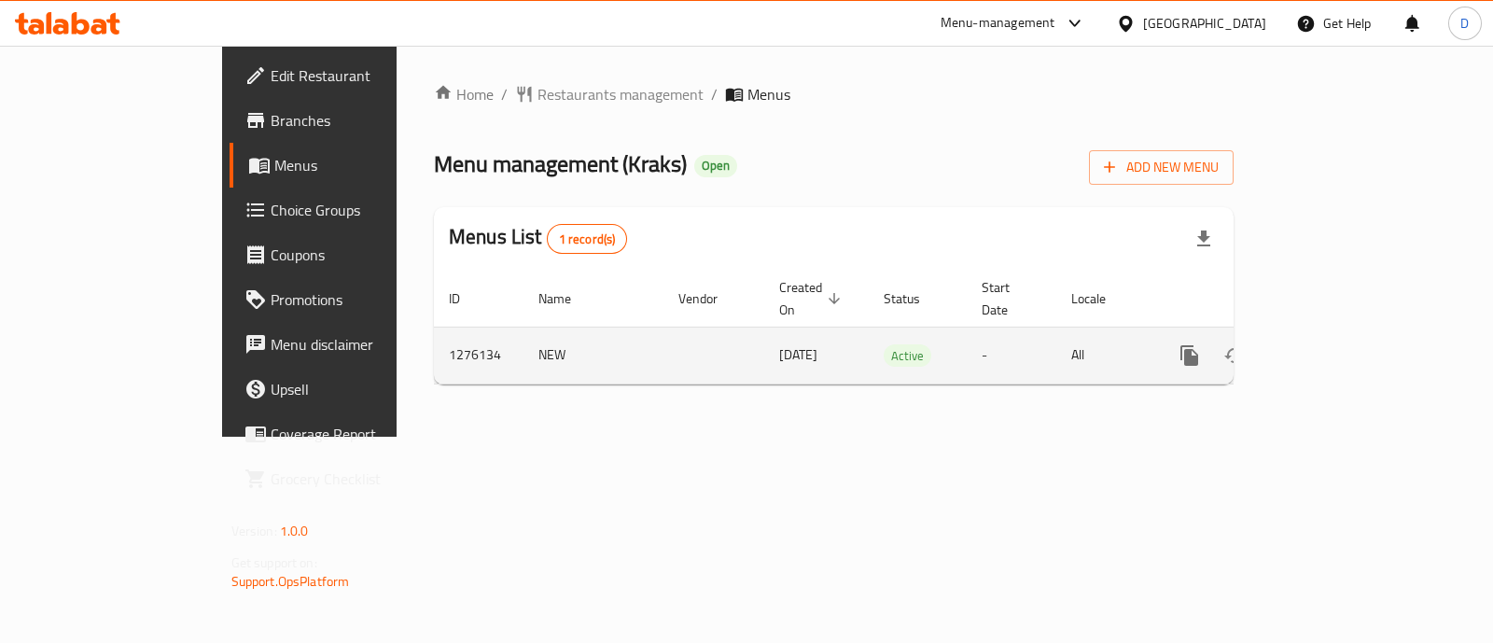
click at [1335, 344] on icon "enhanced table" at bounding box center [1324, 355] width 22 height 22
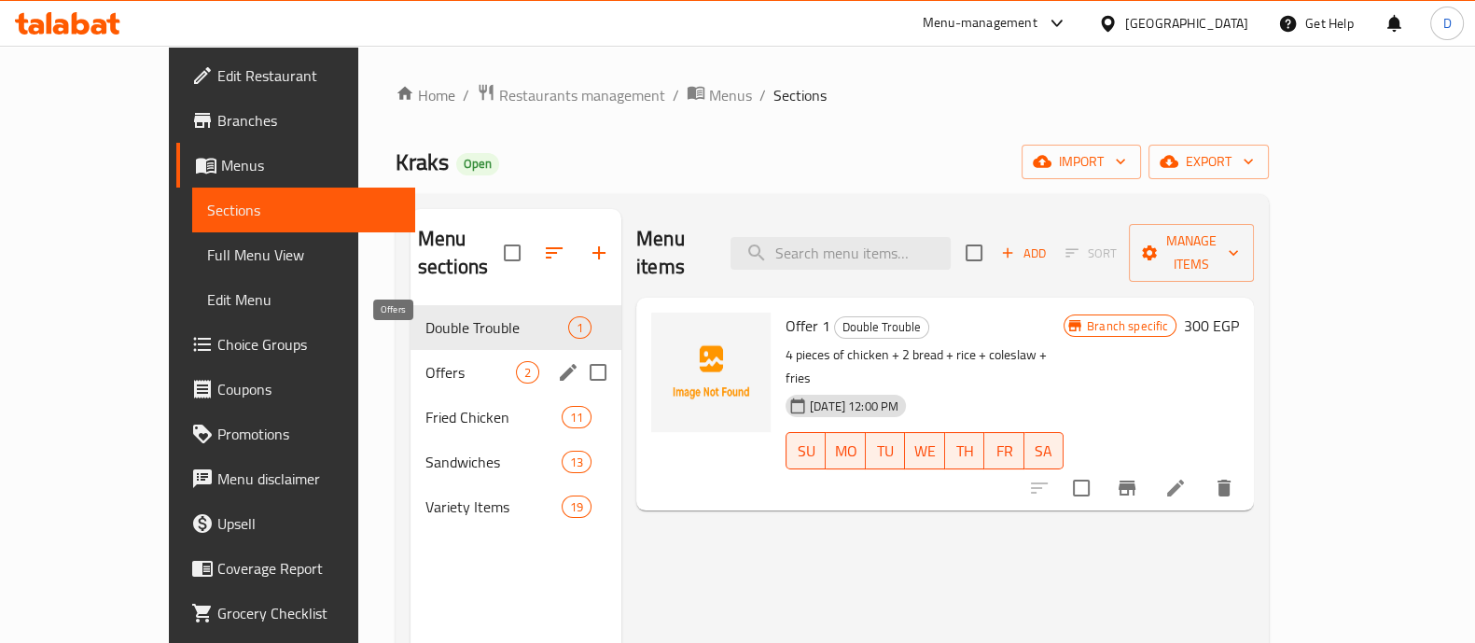
click at [444, 361] on span "Offers" at bounding box center [470, 372] width 91 height 22
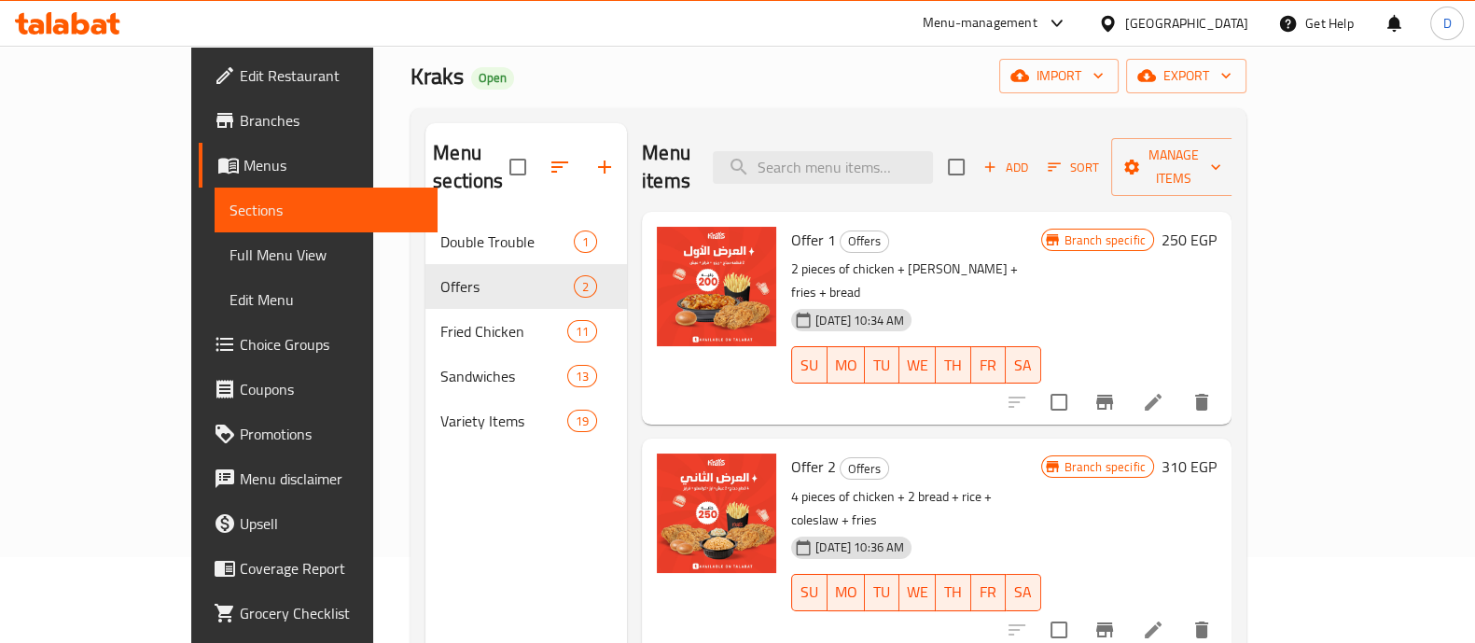
scroll to position [116, 0]
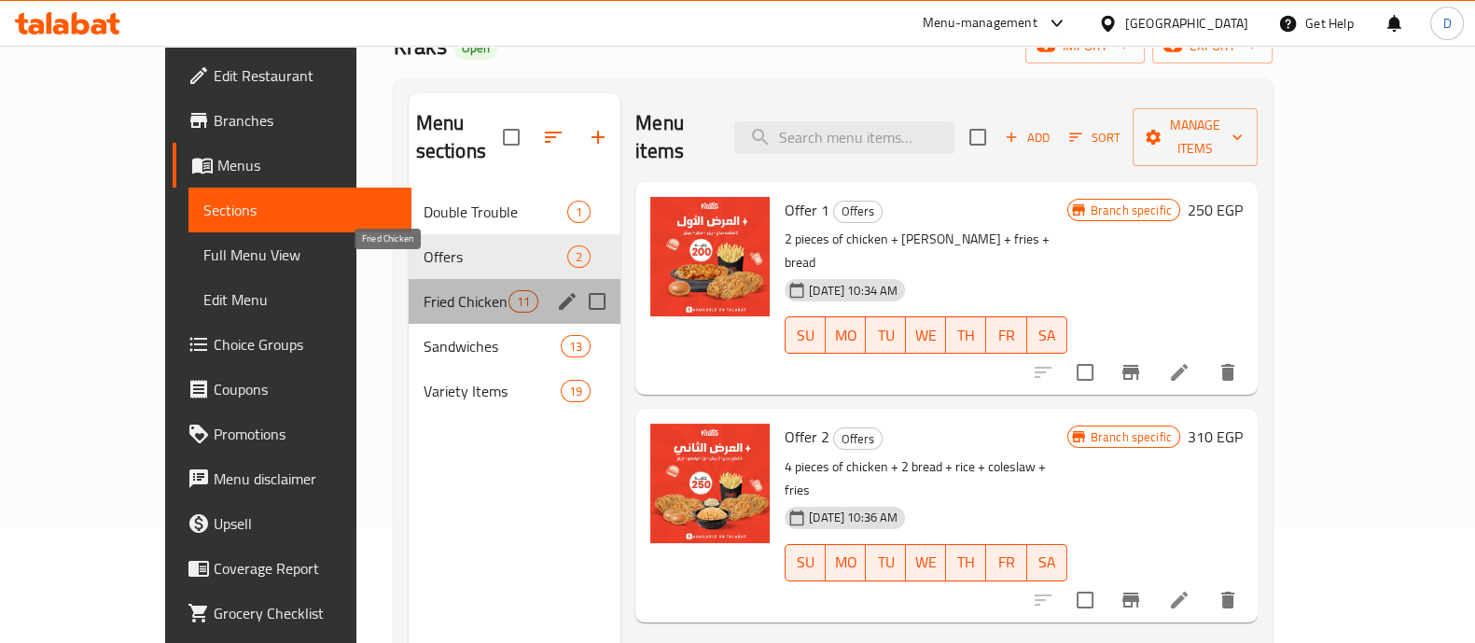
click at [424, 290] on span "Fried Chicken" at bounding box center [466, 301] width 85 height 22
